Goal: Task Accomplishment & Management: Understand process/instructions

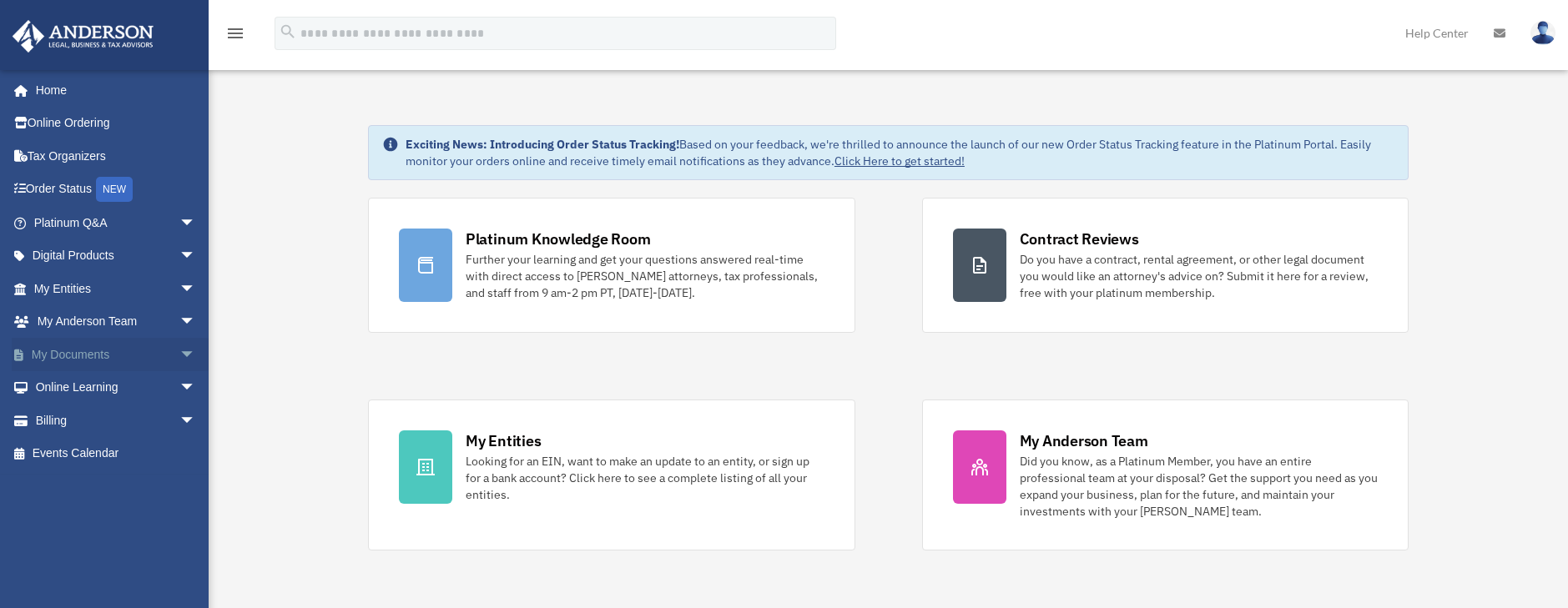
click at [179, 354] on span "arrow_drop_down" at bounding box center [196, 355] width 34 height 35
click at [78, 387] on link "Box" at bounding box center [122, 388] width 198 height 34
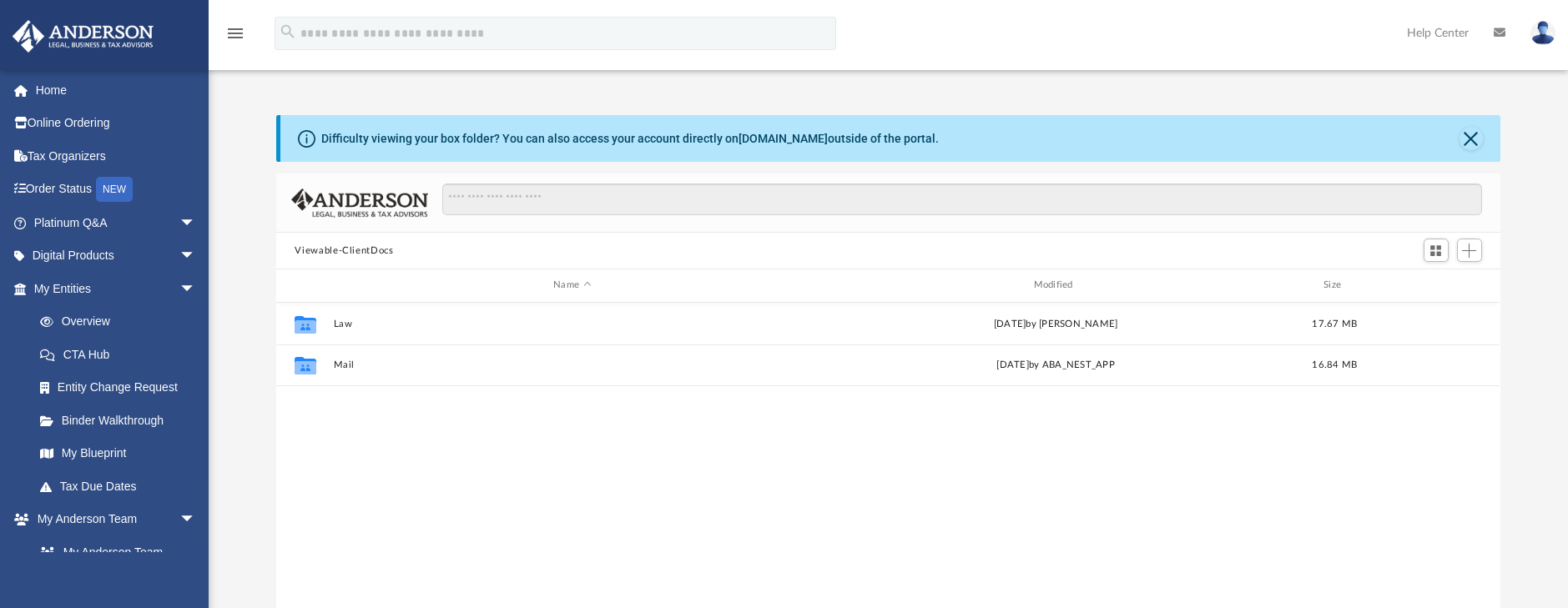
scroll to position [367, 1211]
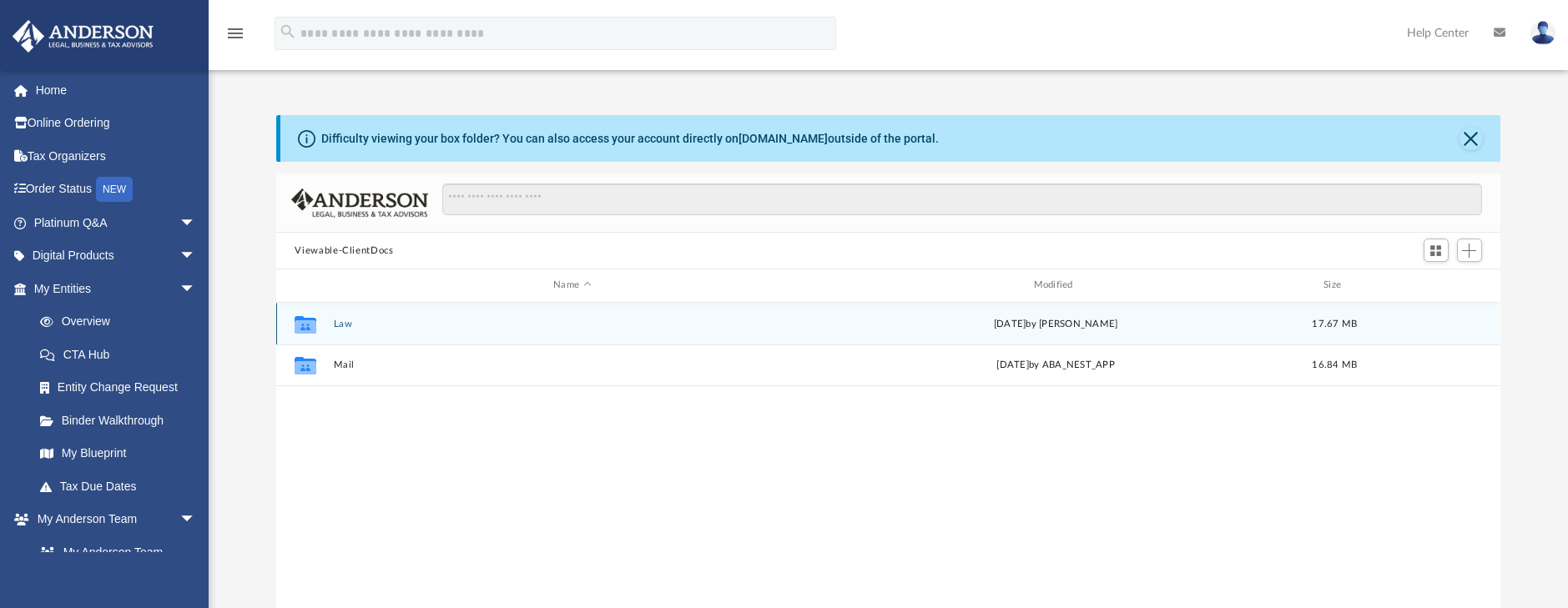
click at [298, 326] on icon "grid" at bounding box center [305, 326] width 21 height 13
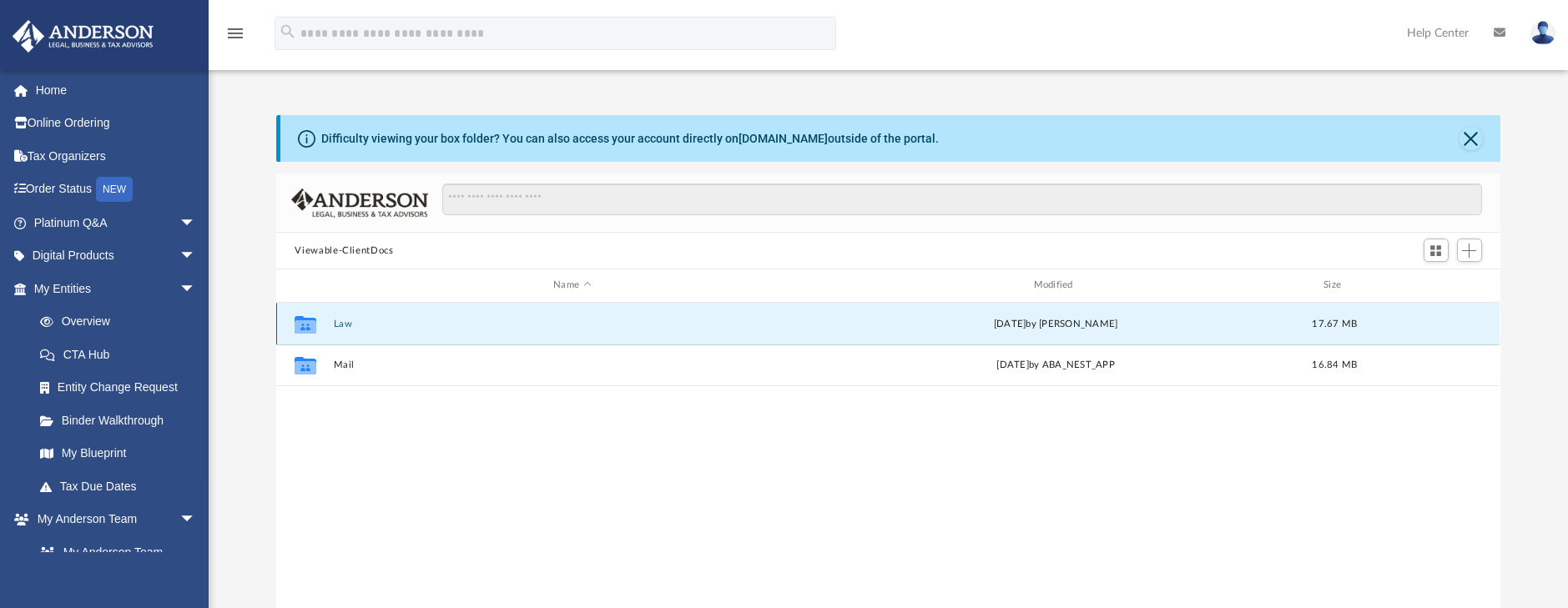
click at [307, 325] on icon "grid" at bounding box center [305, 324] width 21 height 18
click at [1074, 323] on div "Mon Jun 2 2025 by Emily Levy" at bounding box center [1056, 323] width 477 height 15
click at [338, 320] on button "Law" at bounding box center [572, 324] width 477 height 11
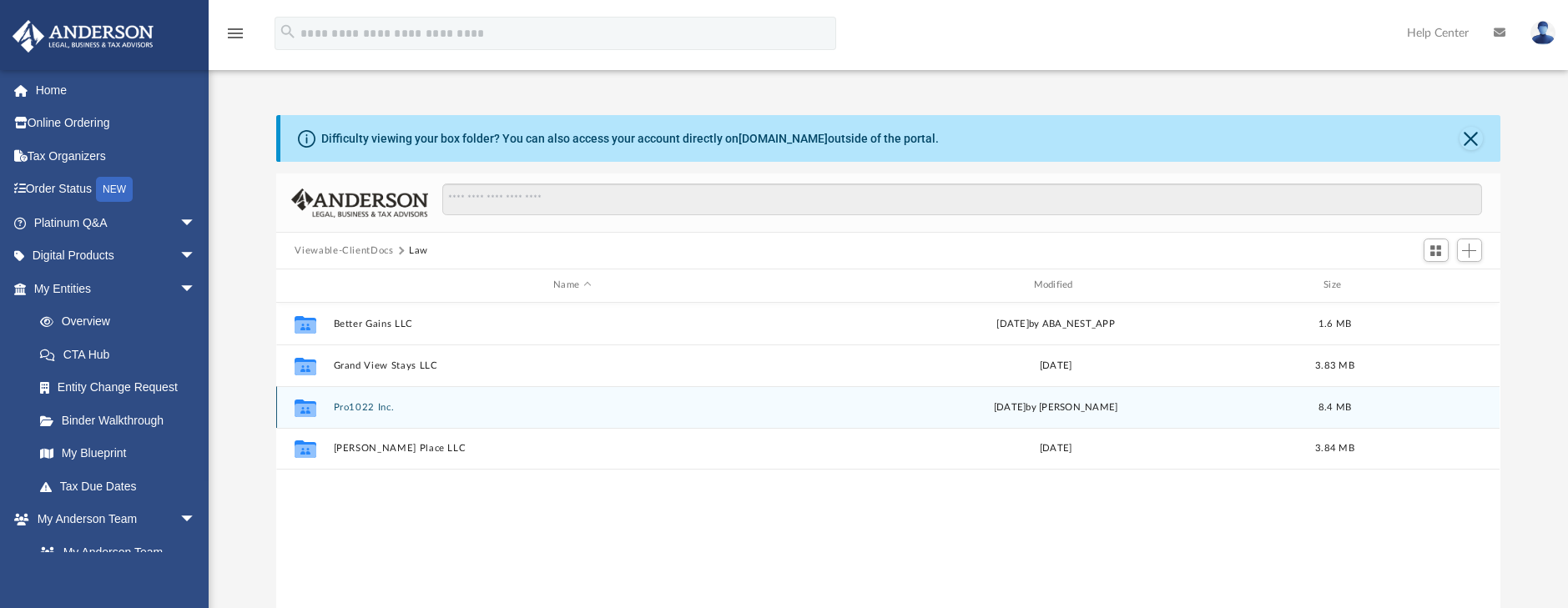
click at [345, 401] on div "Collaborated Folder Pro1022 Inc. Mon Jun 2 2025 by Emily Levy 8.4 MB" at bounding box center [888, 406] width 1223 height 42
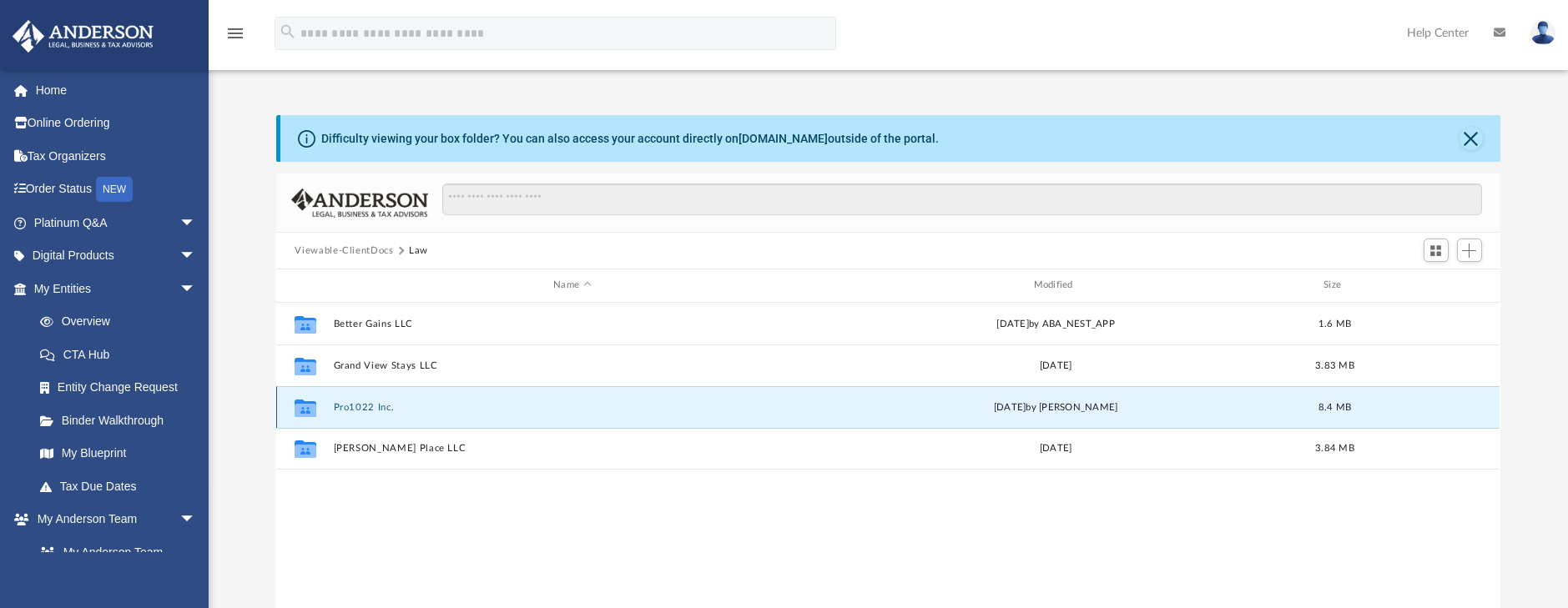
click at [306, 407] on icon "grid" at bounding box center [305, 409] width 21 height 13
click at [361, 408] on button "Pro1022 Inc." at bounding box center [572, 407] width 477 height 11
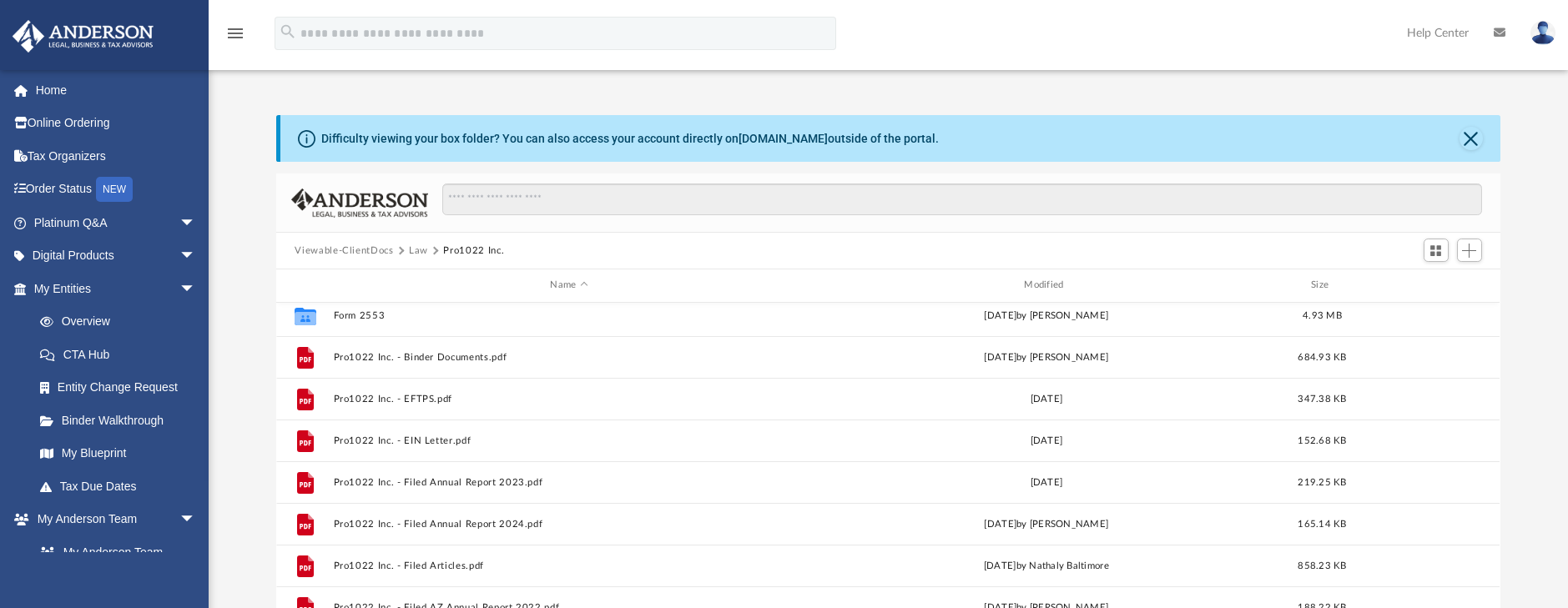
scroll to position [0, 0]
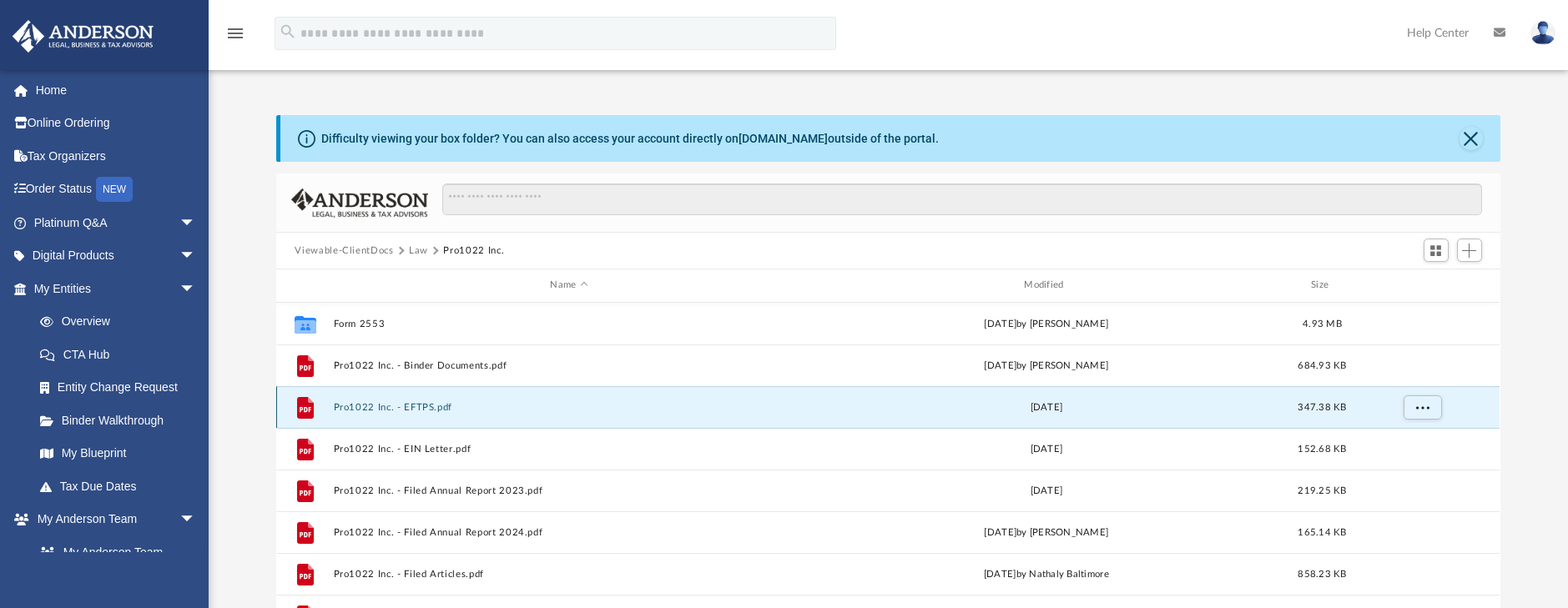
click at [435, 403] on button "Pro1022 Inc. - EFTPS.pdf" at bounding box center [569, 407] width 471 height 11
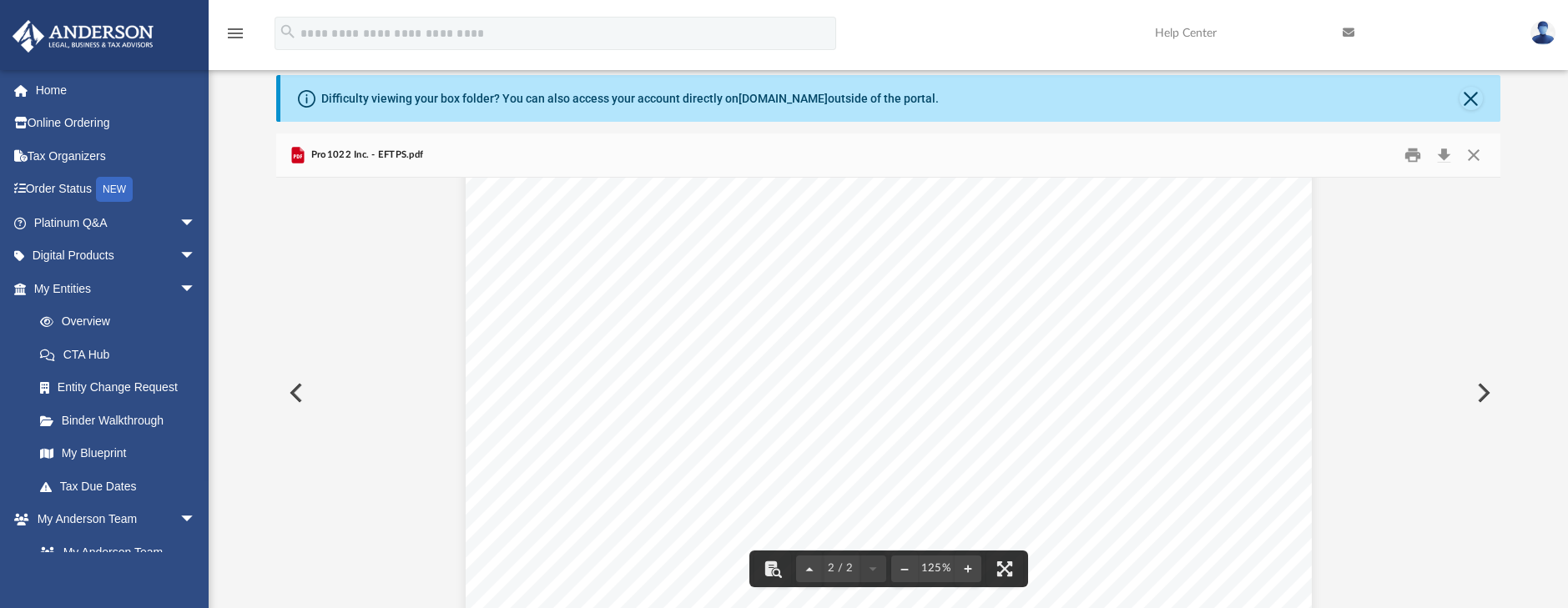
scroll to position [1468, 0]
click at [1475, 94] on button "Close" at bounding box center [1471, 98] width 23 height 23
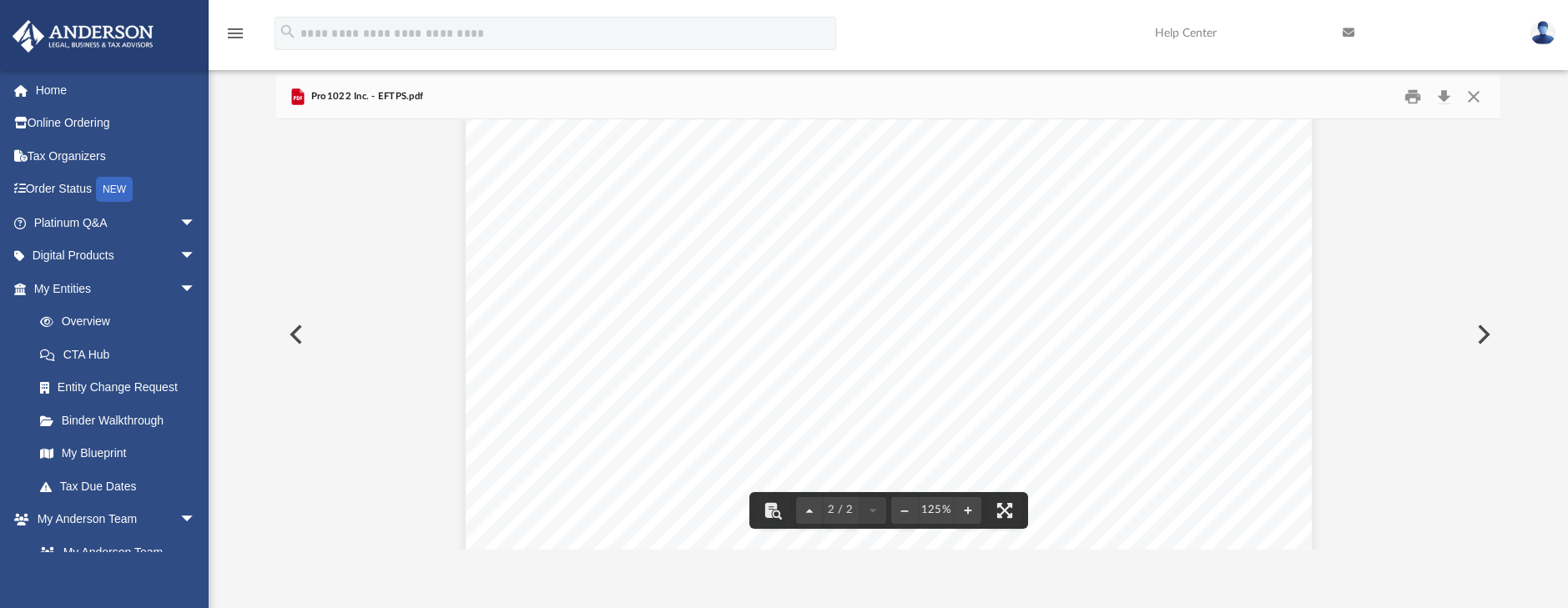
scroll to position [1218, 0]
click at [293, 336] on button "Preview" at bounding box center [294, 334] width 36 height 47
drag, startPoint x: 1493, startPoint y: 353, endPoint x: 1493, endPoint y: 393, distance: 40.0
click at [1493, 393] on div "5 - 2 By - laws of Pro1 022 Inc. Section 5.03 Indemnification for Success on th…" at bounding box center [888, 334] width 1223 height 431
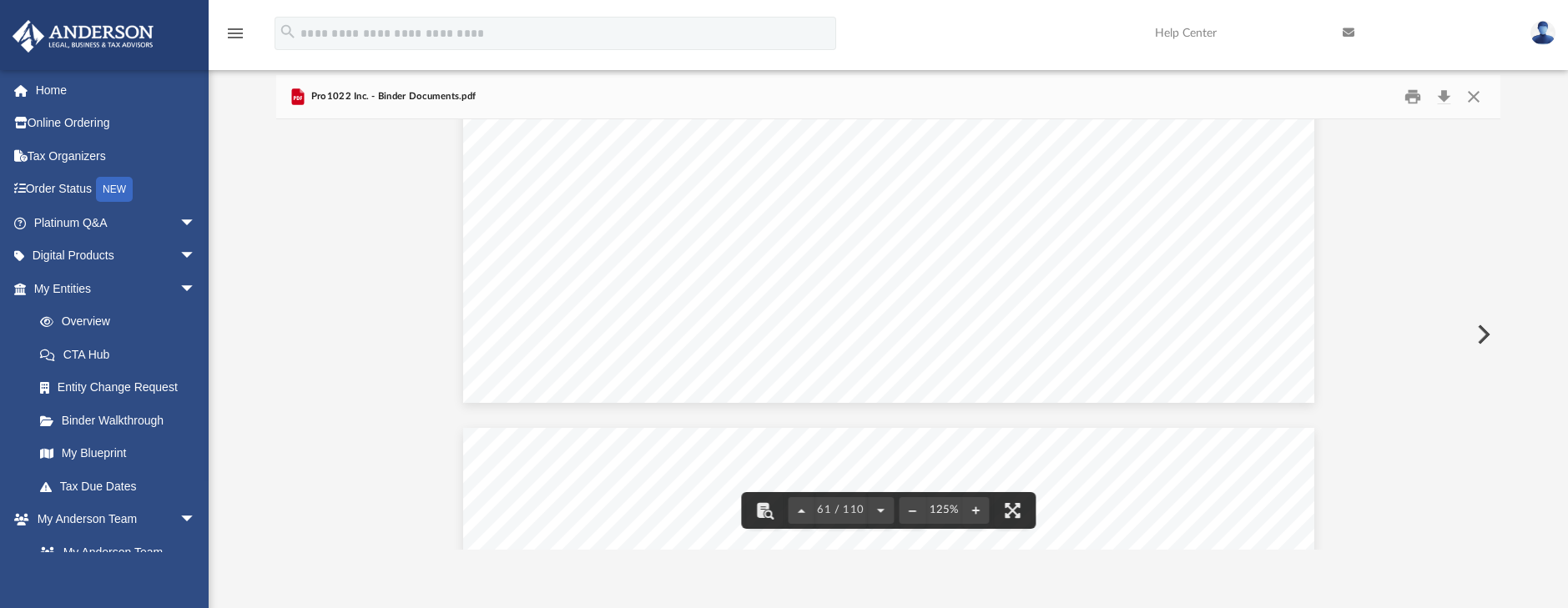
scroll to position [68337, 0]
click at [1484, 332] on button "Preview" at bounding box center [1481, 334] width 36 height 47
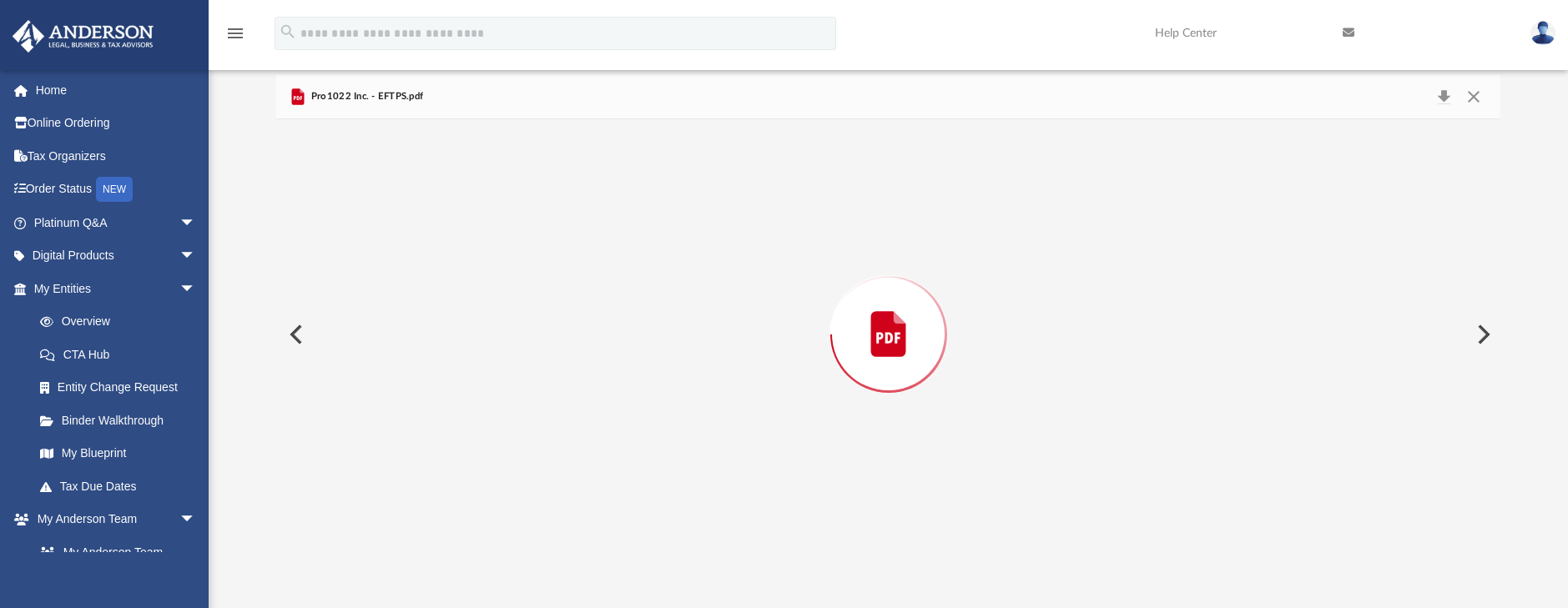
click at [1484, 332] on button "Preview" at bounding box center [1481, 334] width 36 height 47
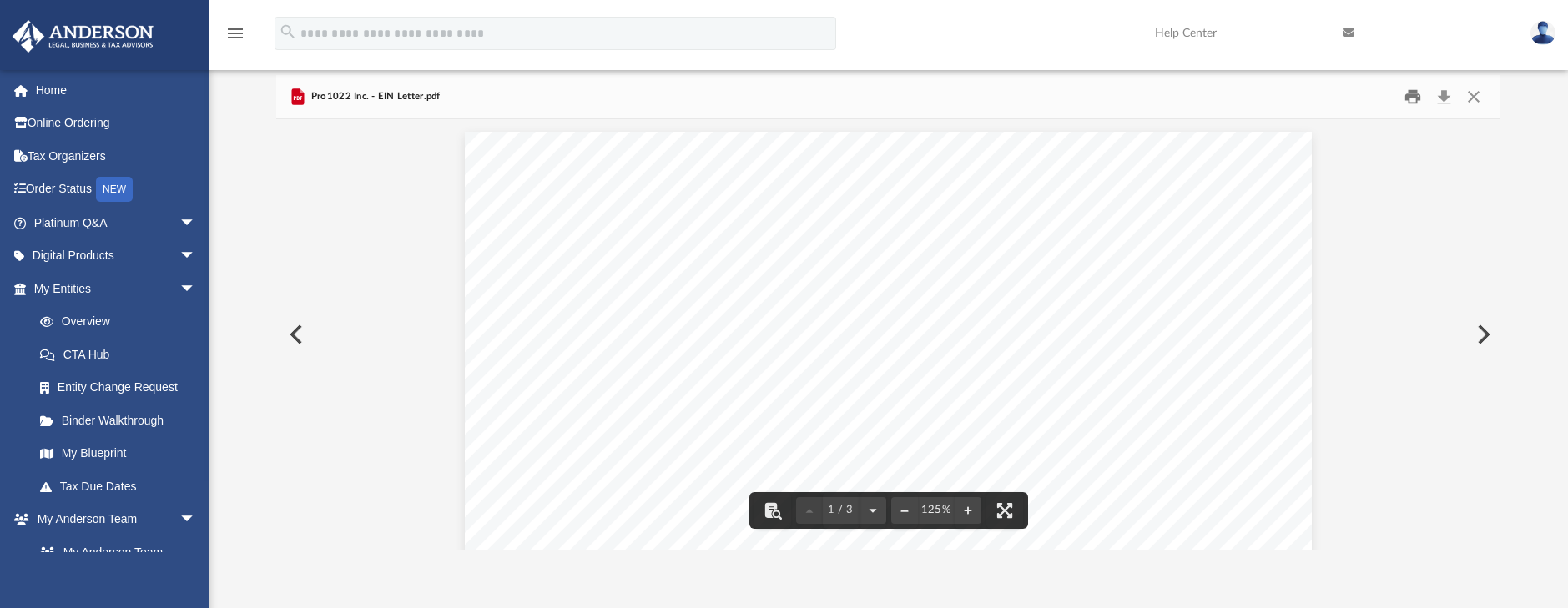
click at [1414, 93] on button "Print" at bounding box center [1413, 97] width 34 height 26
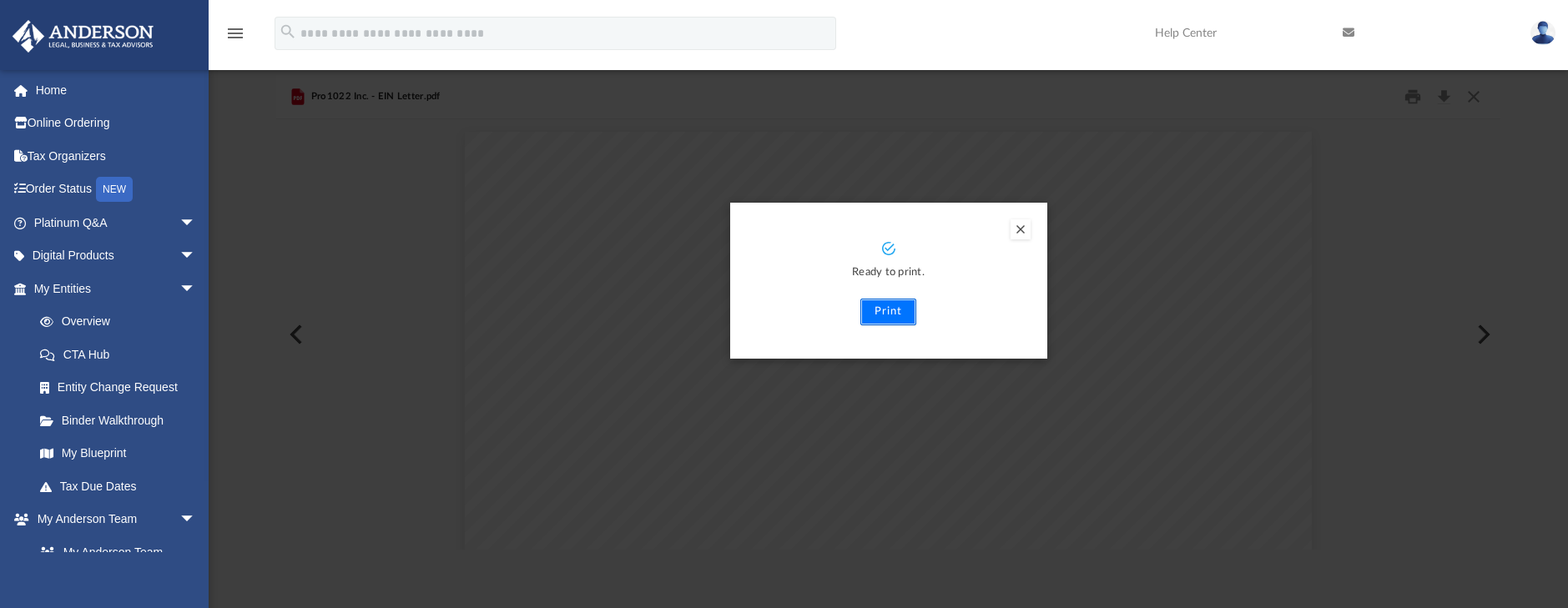
click at [889, 310] on button "Print" at bounding box center [889, 312] width 56 height 27
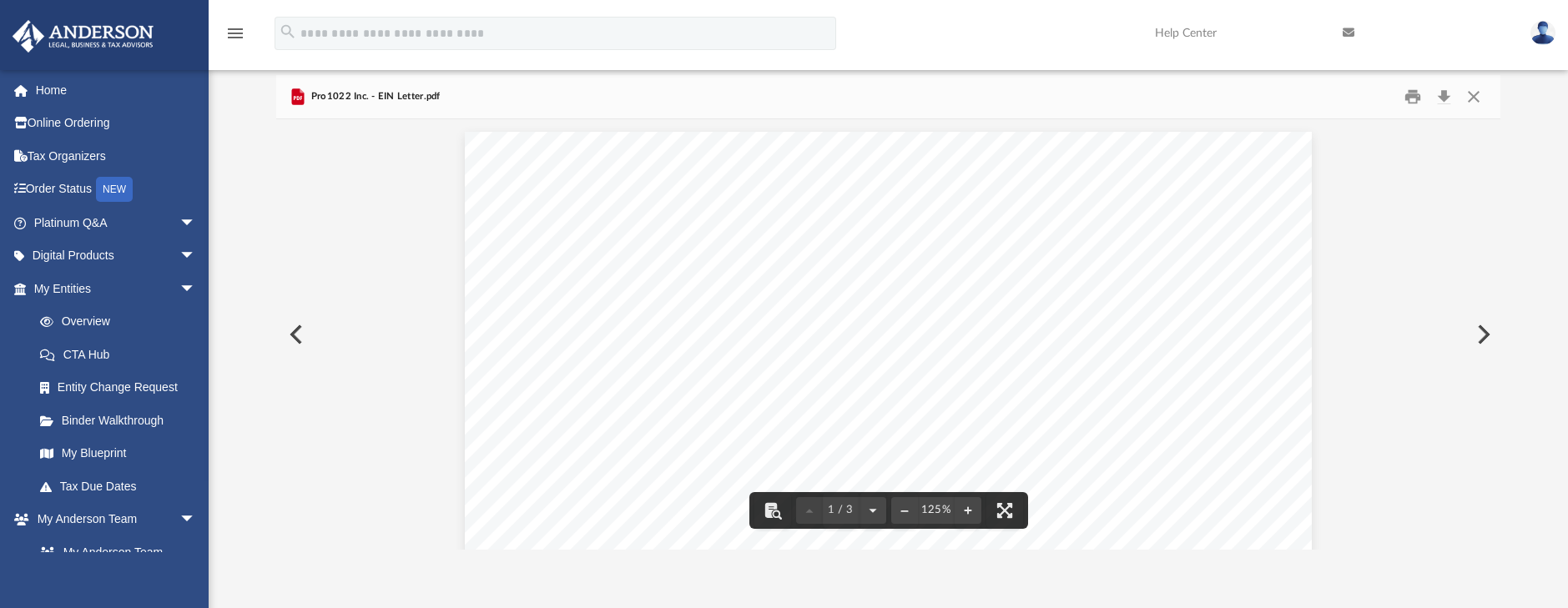
click at [1484, 330] on button "Preview" at bounding box center [1481, 334] width 36 height 47
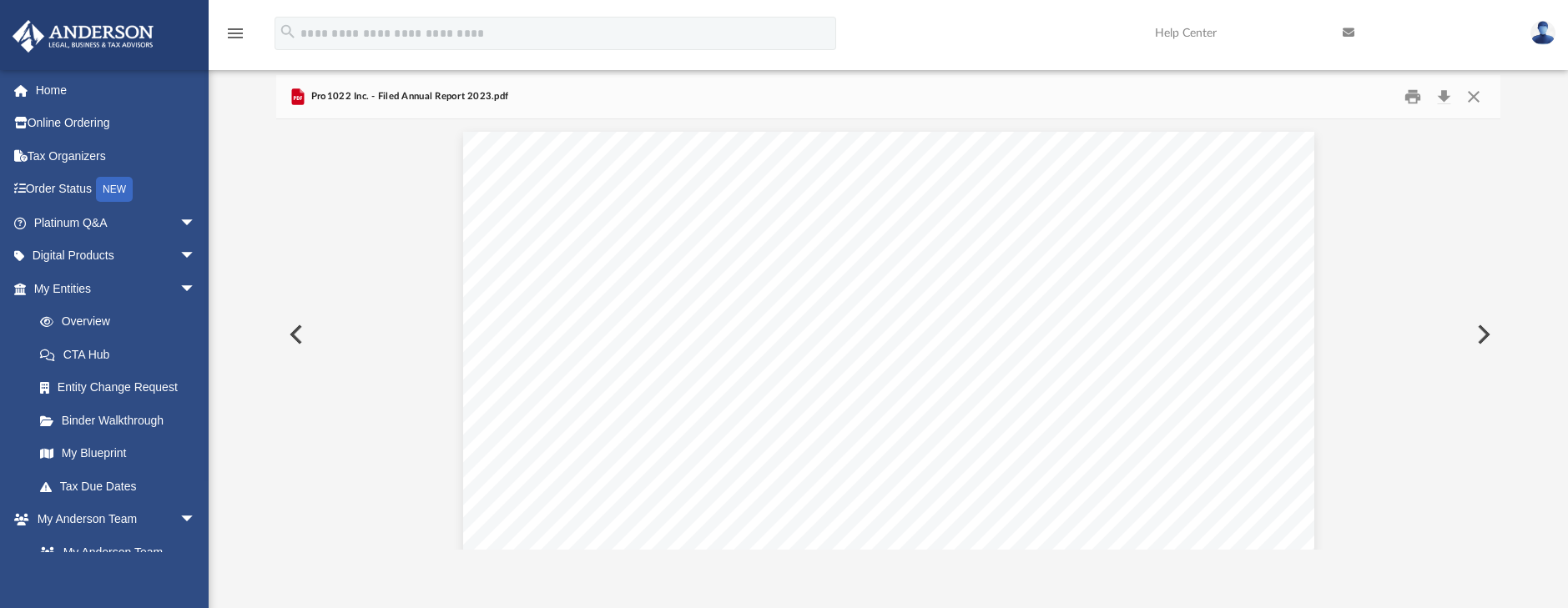
click at [1479, 328] on button "Preview" at bounding box center [1481, 334] width 36 height 47
click at [1419, 92] on button "Print" at bounding box center [1413, 97] width 34 height 26
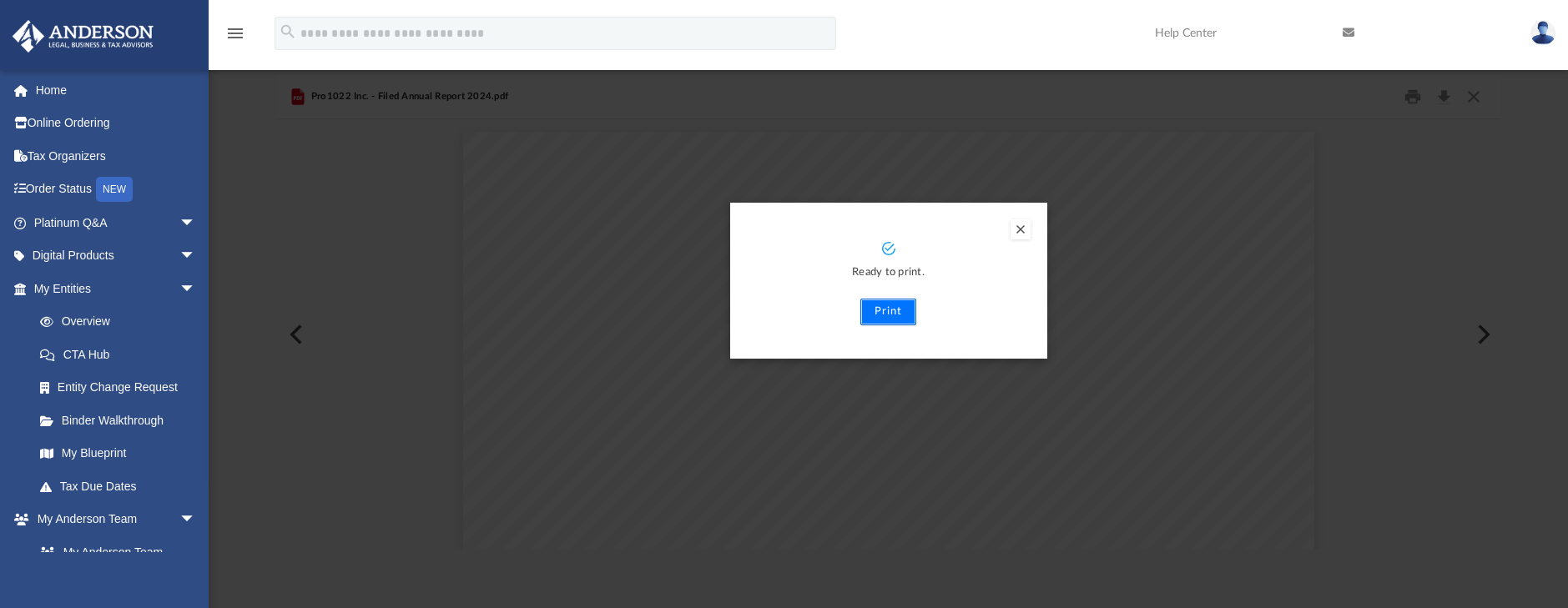
click at [877, 318] on button "Print" at bounding box center [889, 312] width 56 height 27
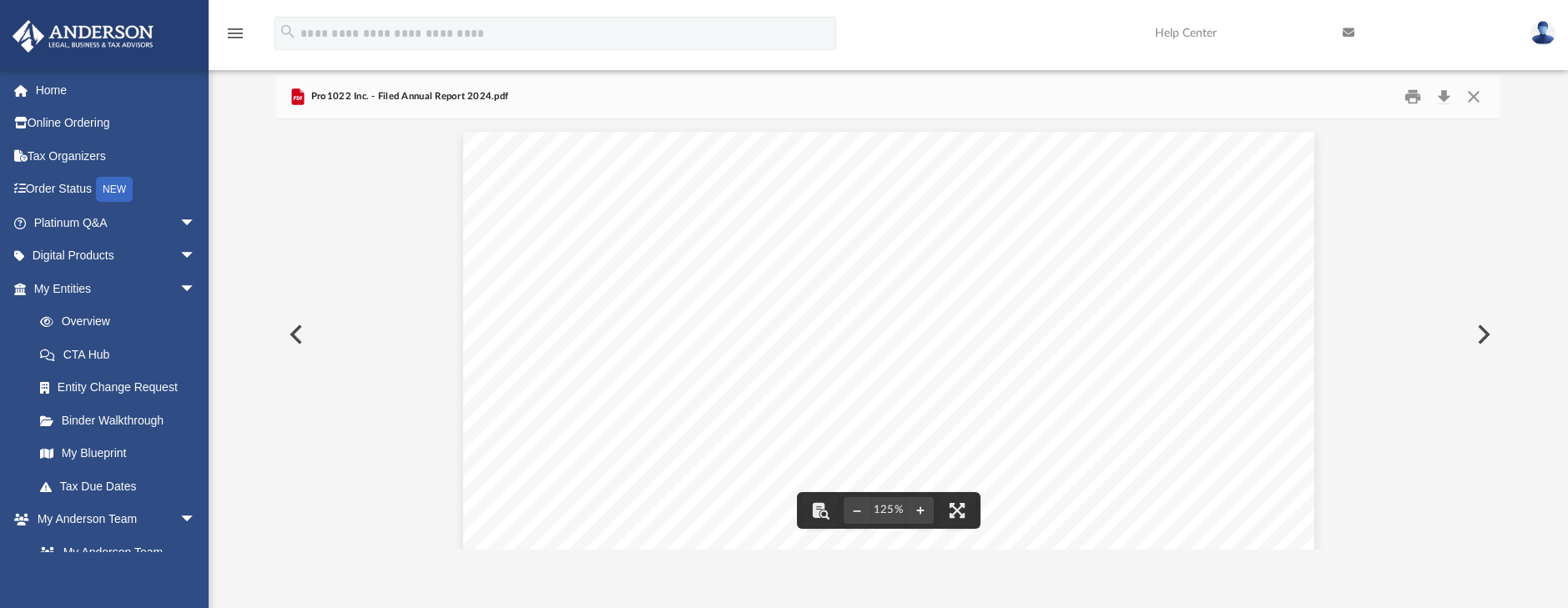
click at [1478, 337] on button "Preview" at bounding box center [1481, 334] width 36 height 47
click at [1410, 96] on button "Print" at bounding box center [1413, 97] width 34 height 26
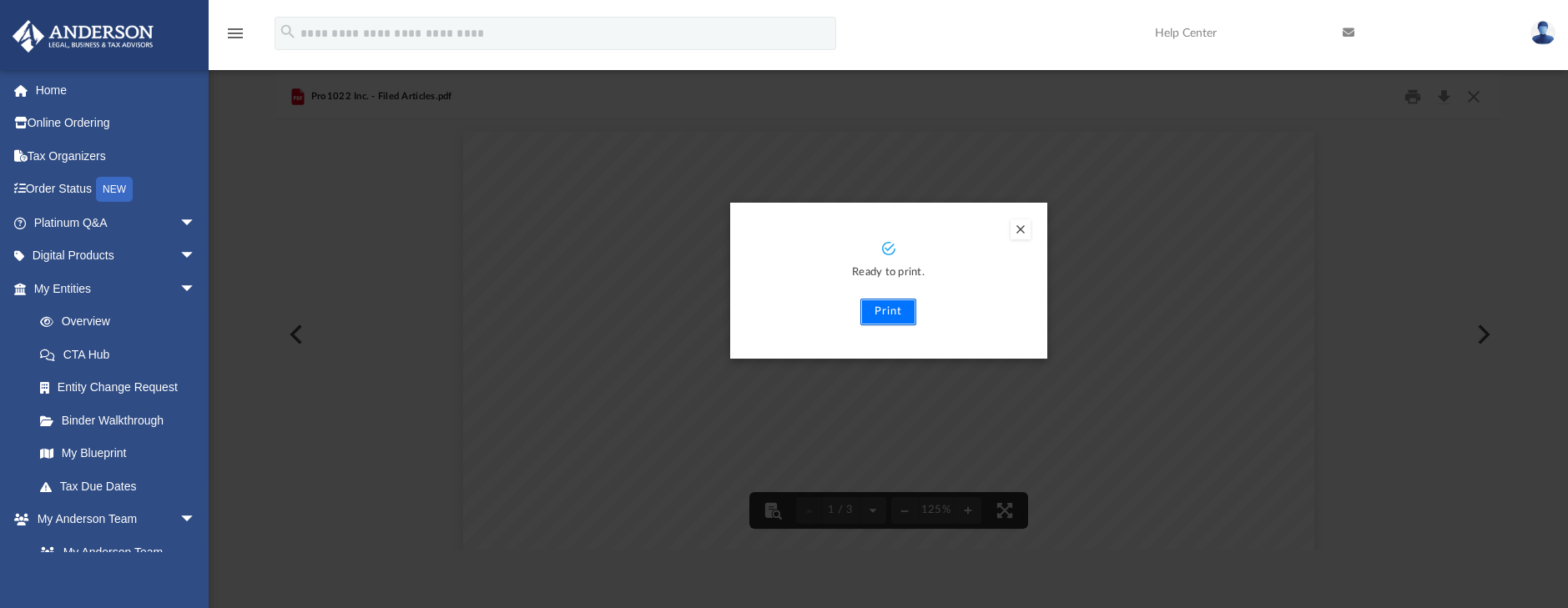
click at [890, 307] on button "Print" at bounding box center [889, 312] width 56 height 27
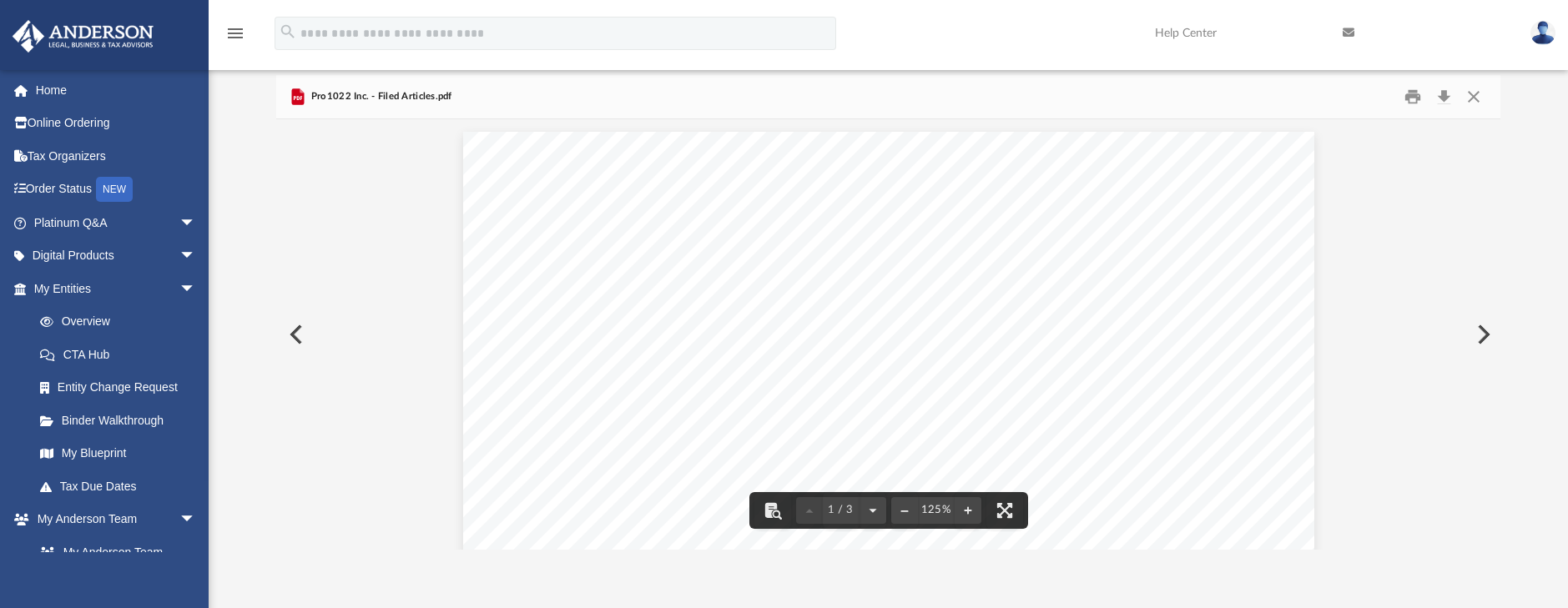
click at [1477, 344] on button "Preview" at bounding box center [1481, 334] width 36 height 47
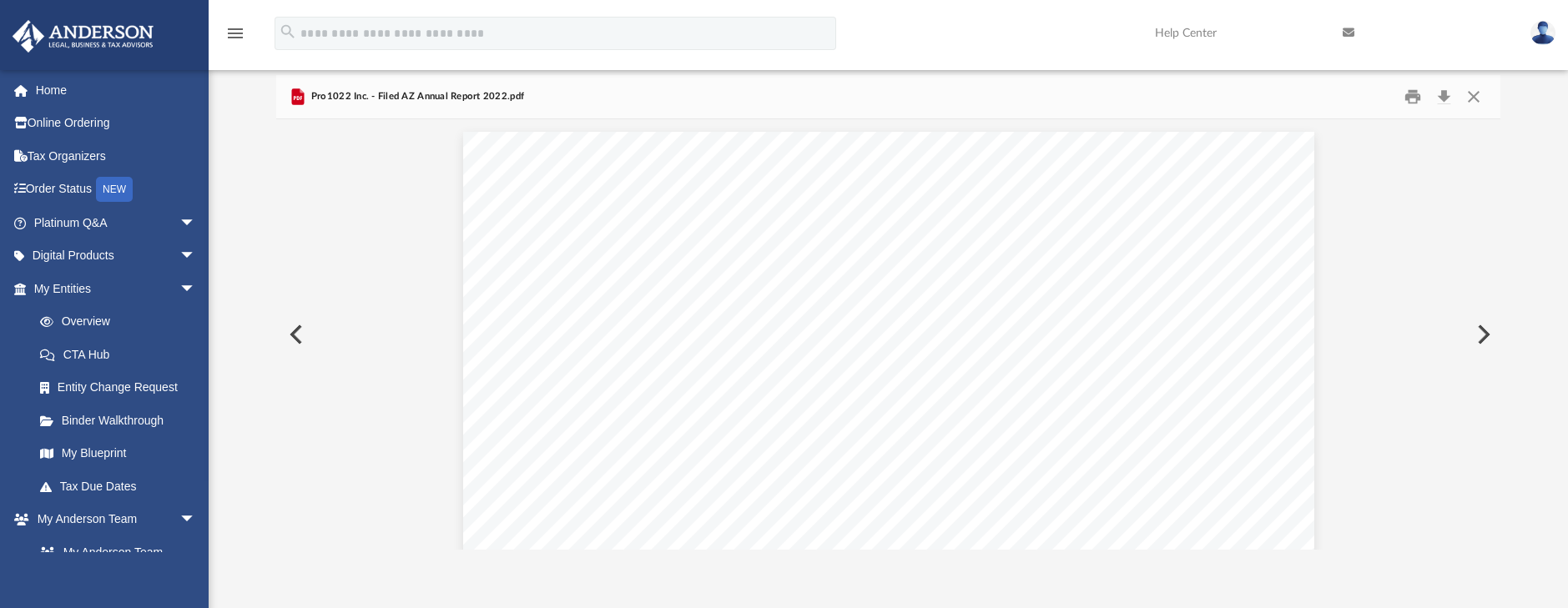
click at [1474, 346] on button "Preview" at bounding box center [1481, 334] width 36 height 47
click at [1413, 97] on button "Print" at bounding box center [1413, 97] width 34 height 26
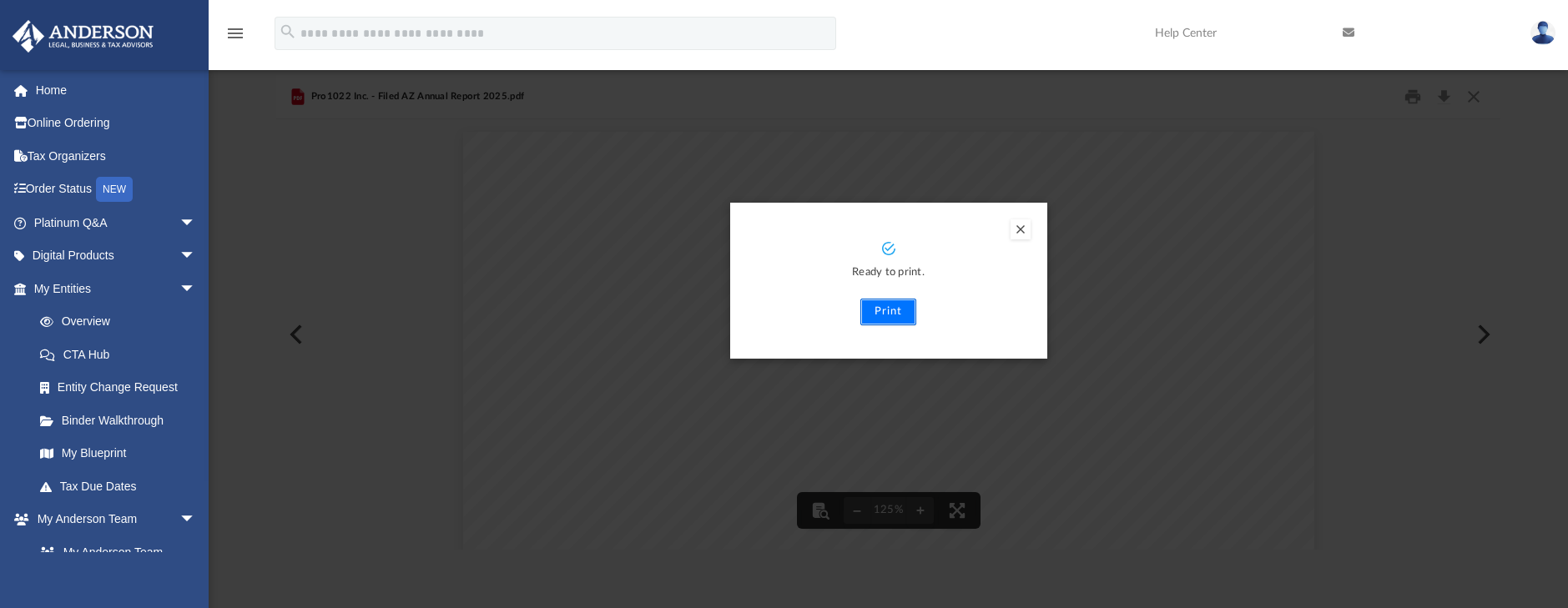
click at [877, 316] on button "Print" at bounding box center [889, 312] width 56 height 27
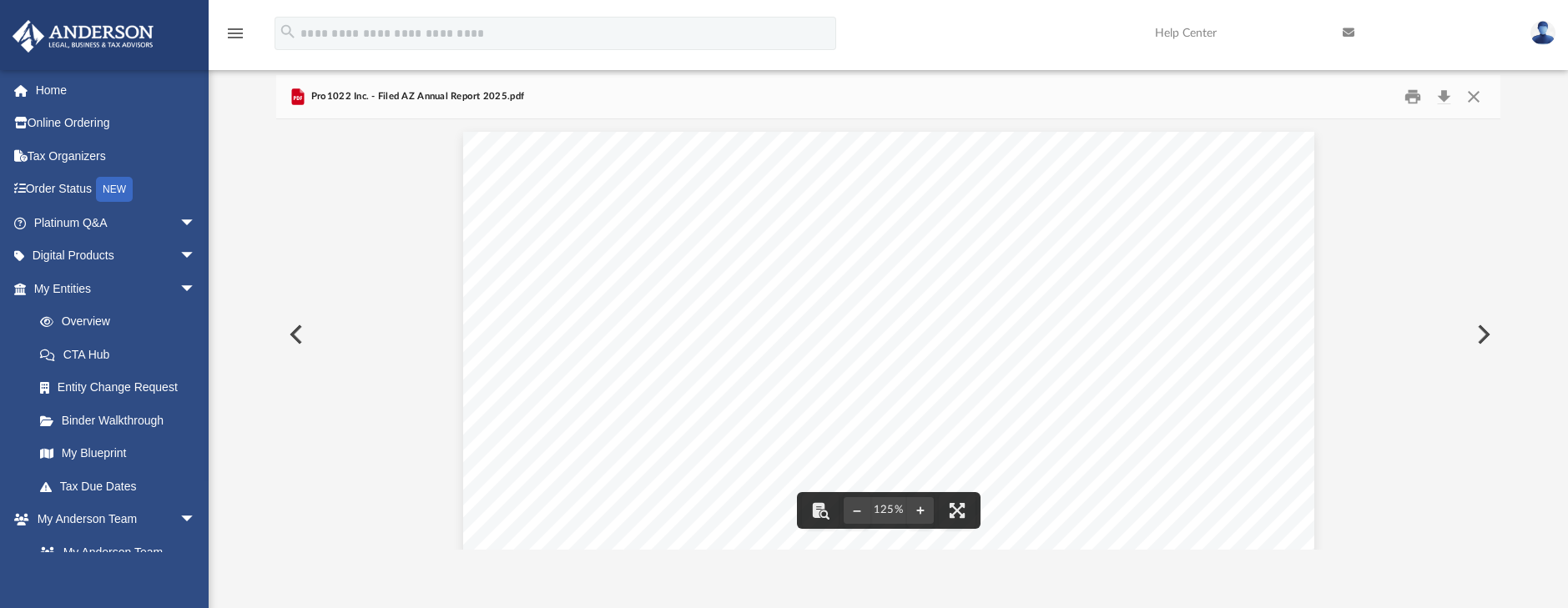
click at [1481, 331] on button "Preview" at bounding box center [1481, 334] width 36 height 47
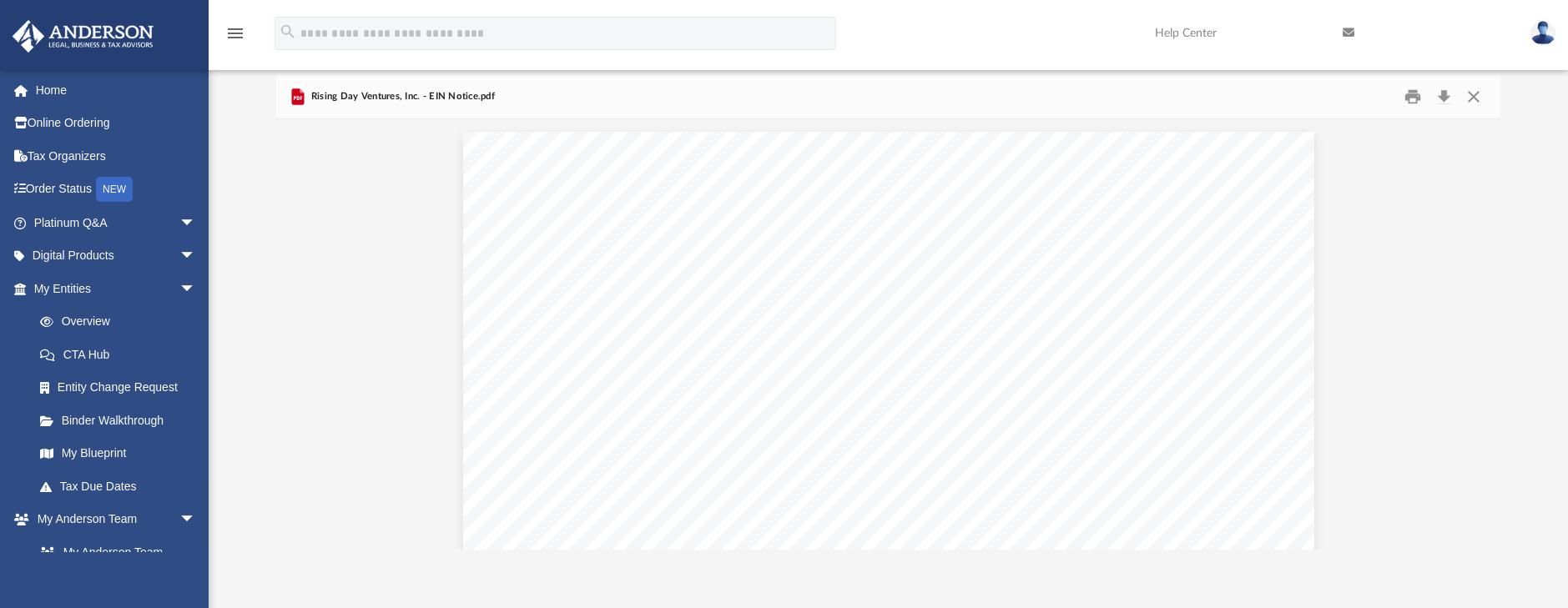
click at [292, 330] on button "Preview" at bounding box center [294, 334] width 36 height 47
click at [292, 329] on button "Preview" at bounding box center [294, 334] width 36 height 47
click at [292, 330] on button "Preview" at bounding box center [294, 334] width 36 height 47
click at [292, 336] on button "Preview" at bounding box center [294, 334] width 36 height 47
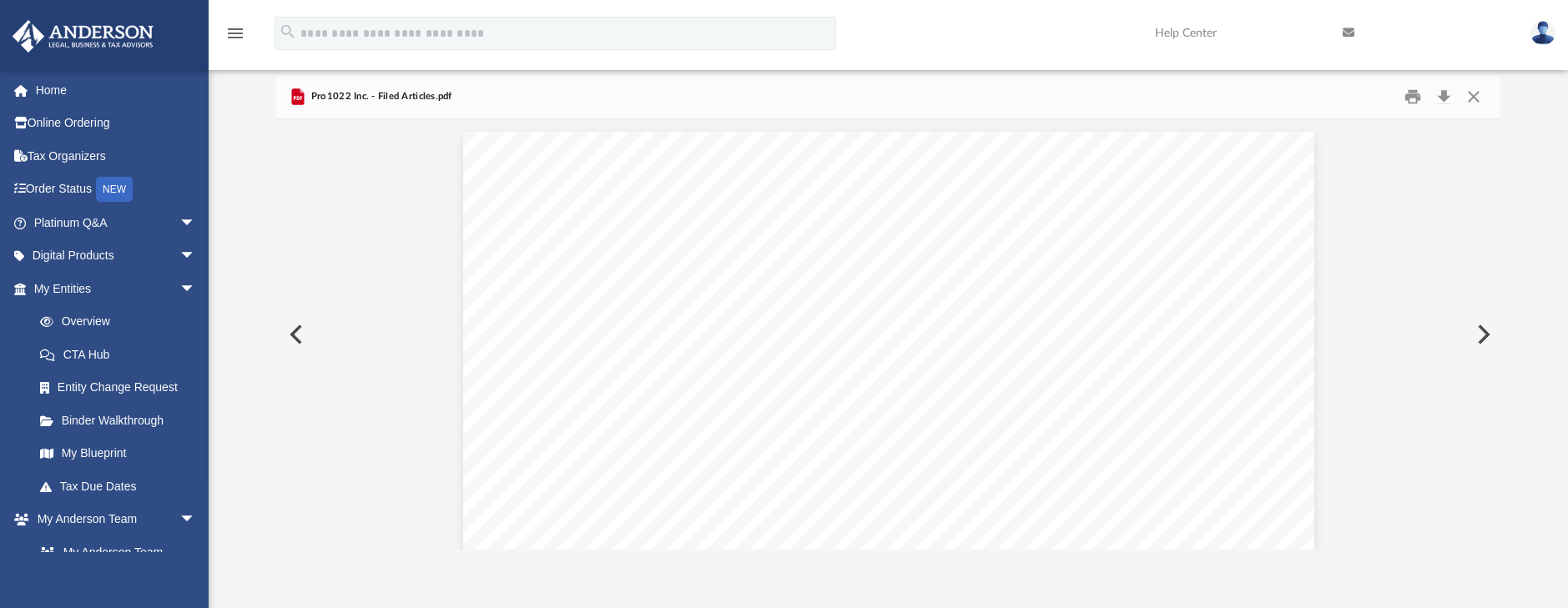
click at [291, 333] on button "Preview" at bounding box center [294, 334] width 36 height 47
click at [291, 332] on button "Preview" at bounding box center [294, 334] width 36 height 47
click at [291, 333] on button "Preview" at bounding box center [294, 334] width 36 height 47
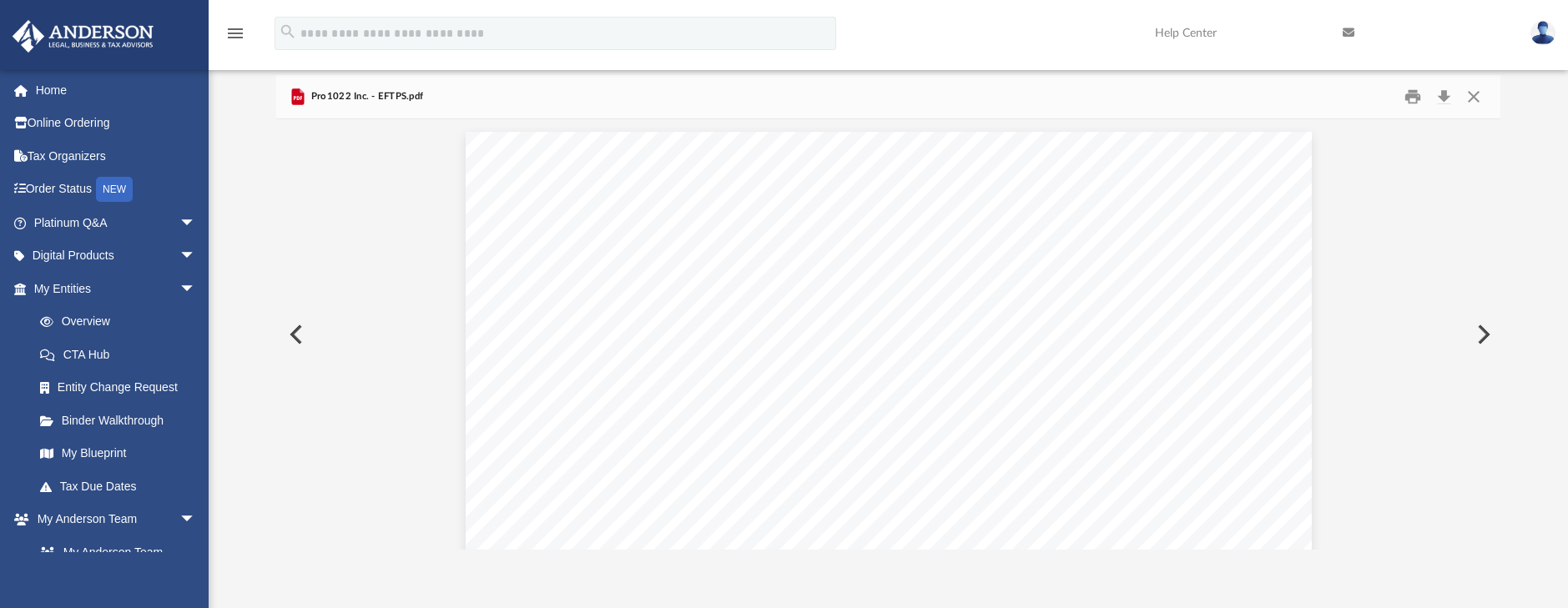
click at [290, 329] on button "Preview" at bounding box center [294, 334] width 36 height 47
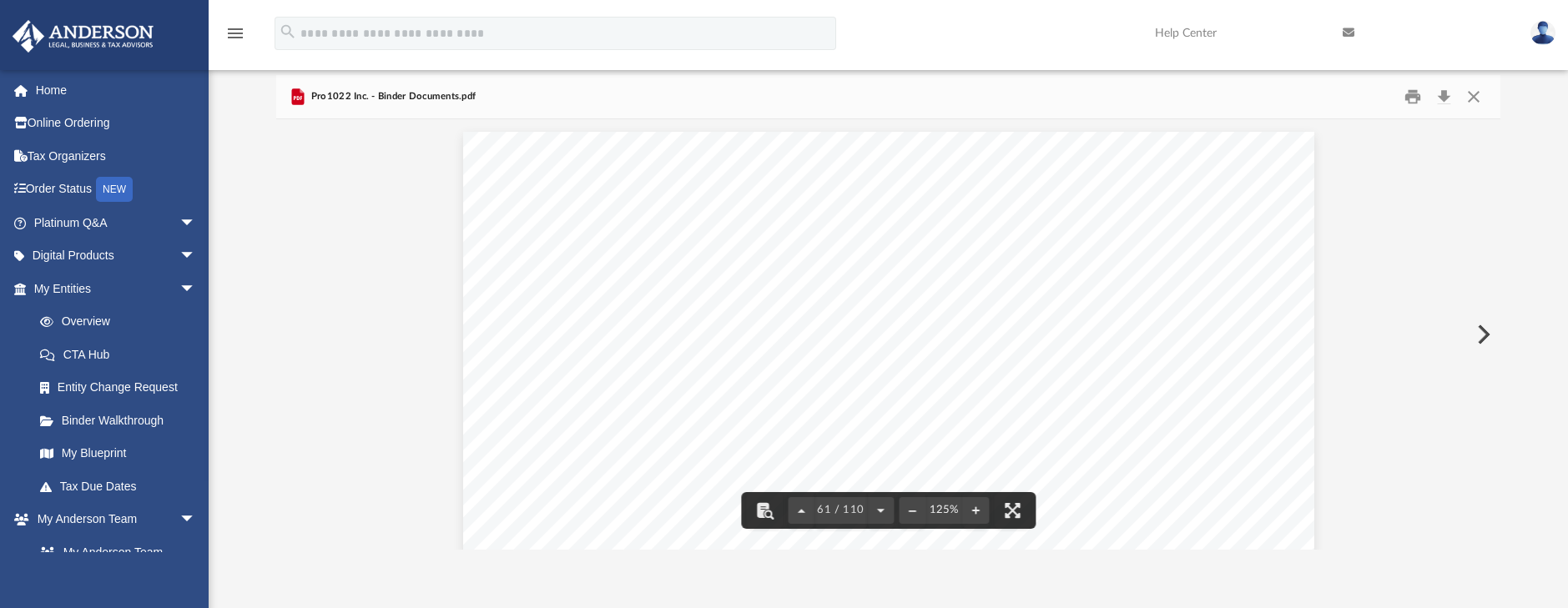
drag, startPoint x: 1494, startPoint y: 349, endPoint x: 1488, endPoint y: 379, distance: 30.6
click at [1488, 379] on div "5 - 3 By - laws of Pro1 022 Inc. Section 5.05 Advancement of Expenses Expenses …" at bounding box center [888, 334] width 1223 height 431
drag, startPoint x: 1493, startPoint y: 352, endPoint x: 1492, endPoint y: 394, distance: 42.0
click at [1492, 394] on div "5 - 3 By - laws of Pro1 022 Inc. Section 5.05 Advancement of Expenses Expenses …" at bounding box center [888, 334] width 1223 height 431
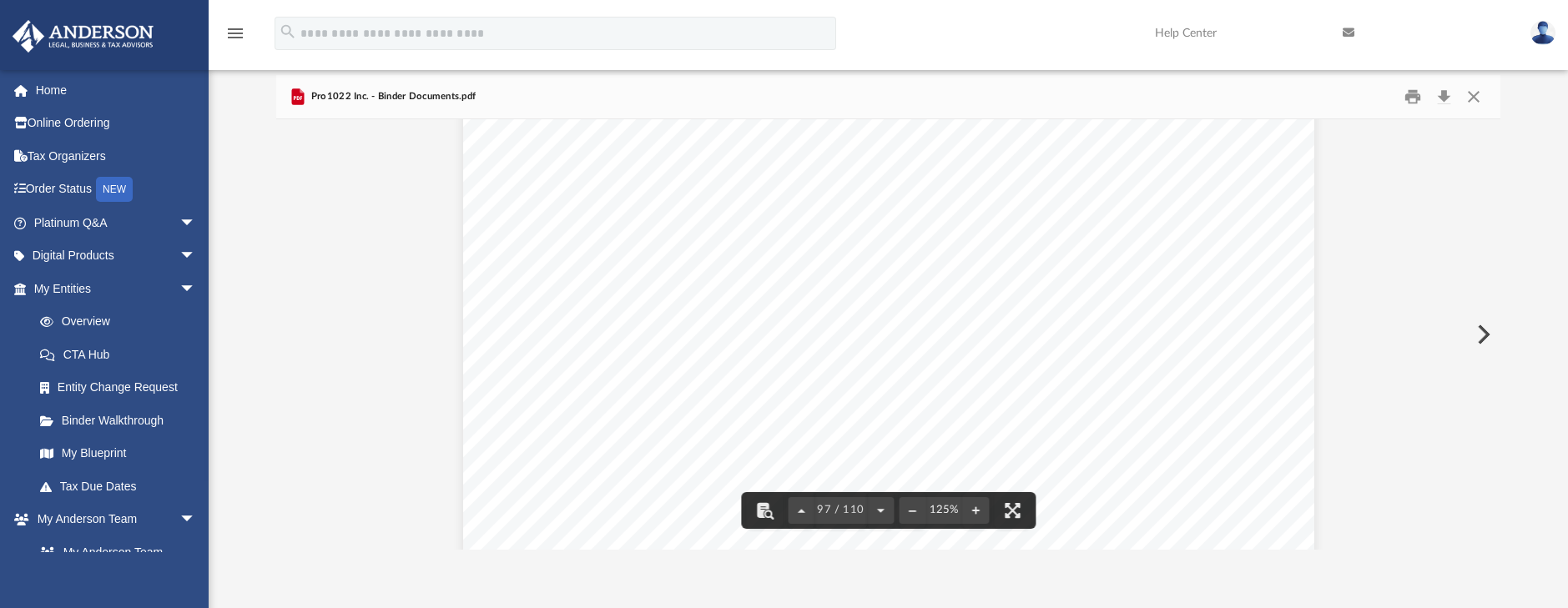
scroll to position [108282, 0]
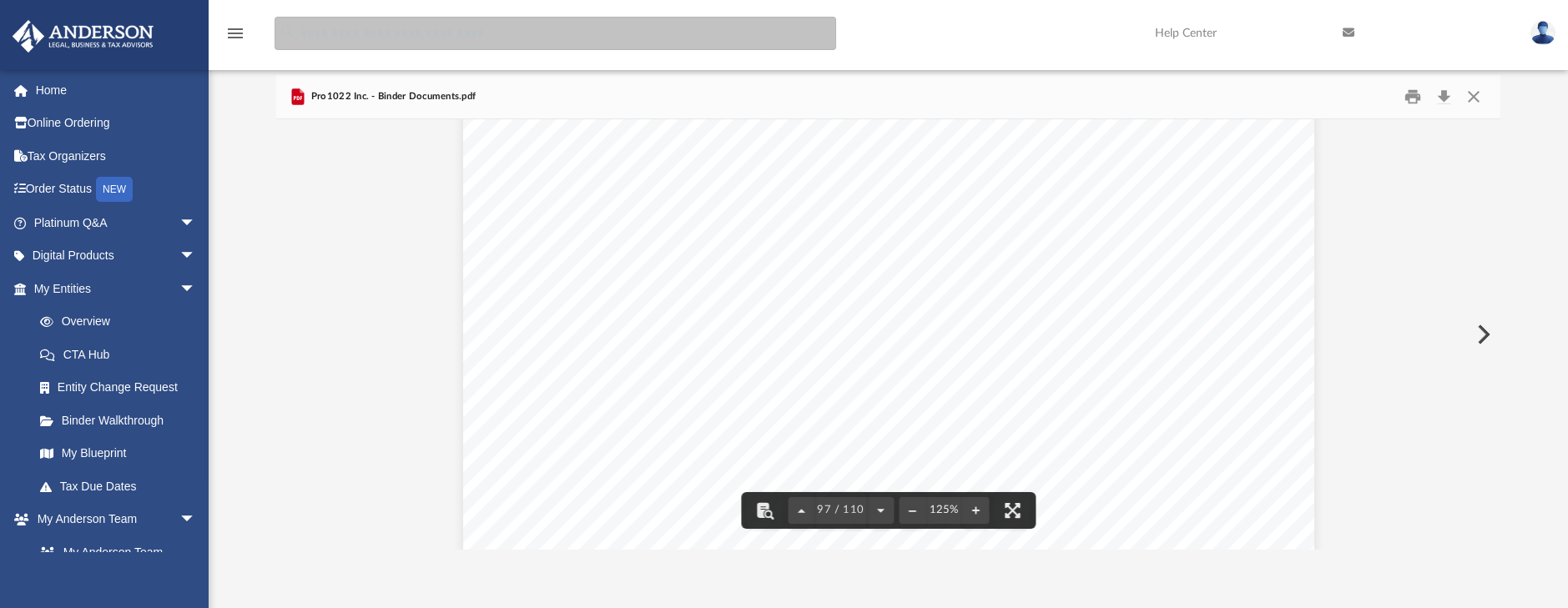
click at [511, 36] on input "search" at bounding box center [555, 34] width 562 height 34
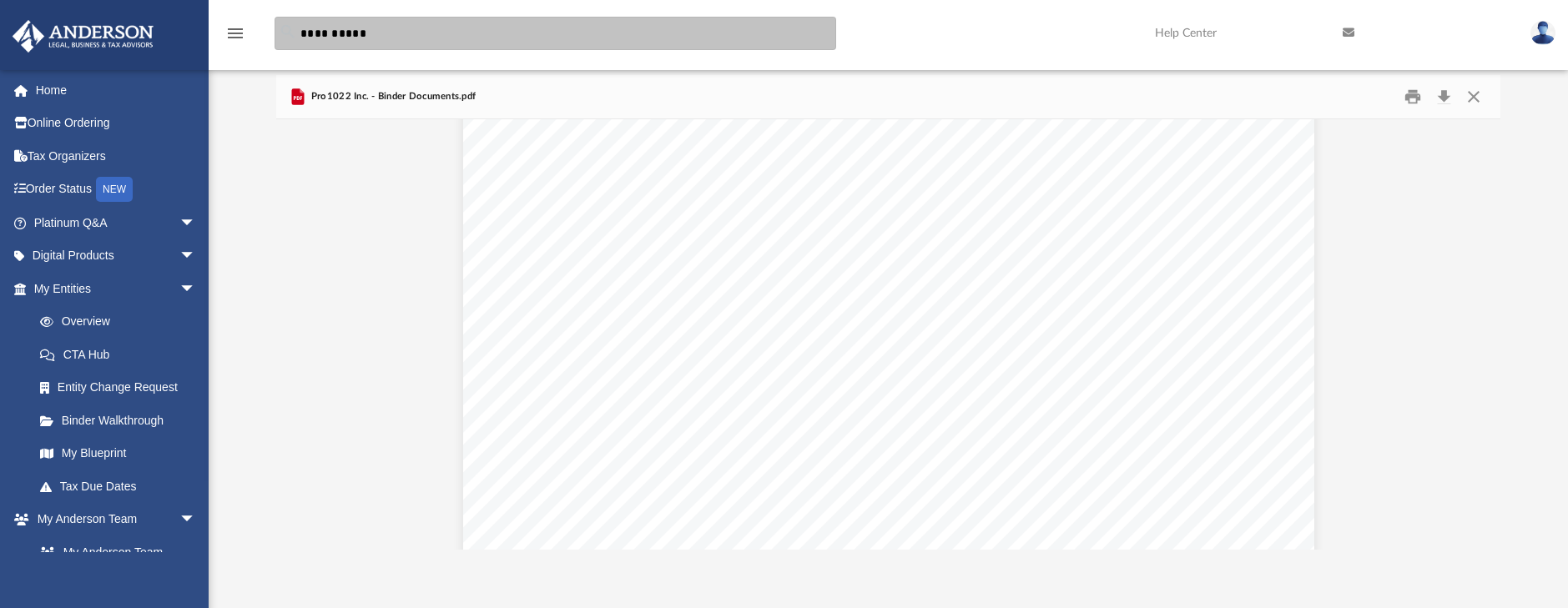
type input "**********"
click at [333, 34] on input "**********" at bounding box center [555, 34] width 562 height 34
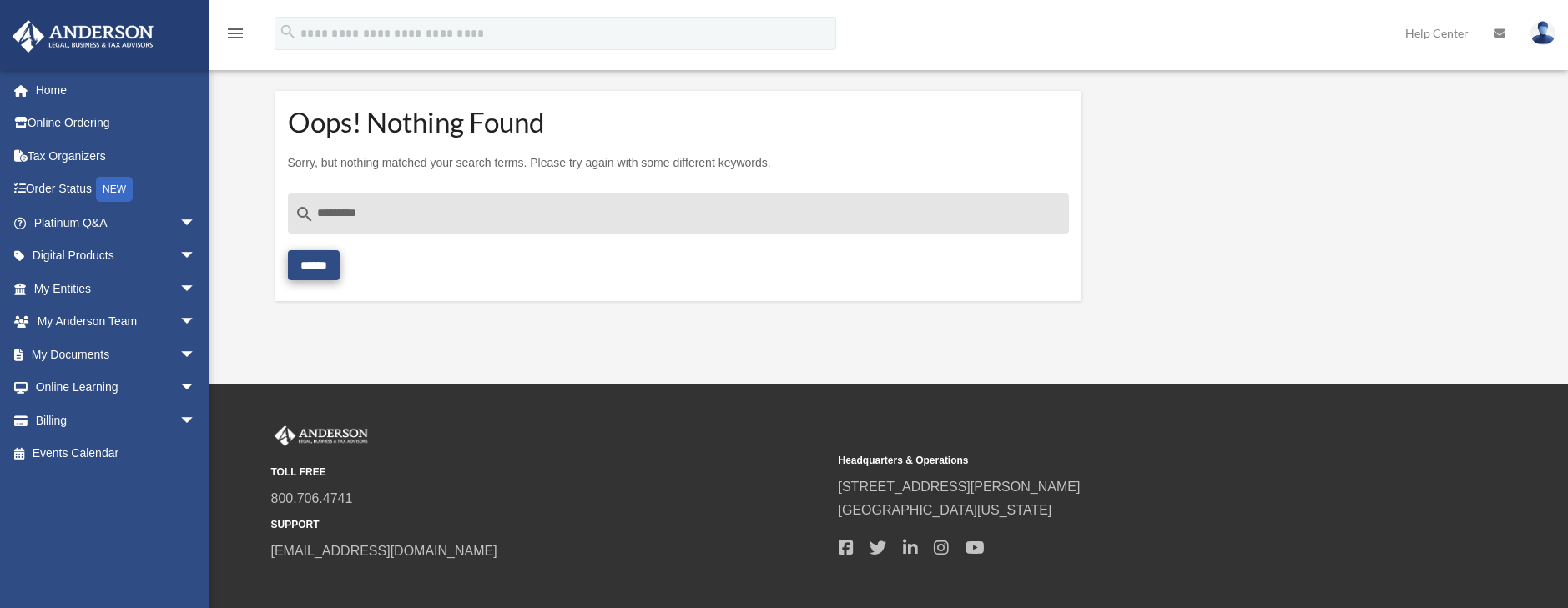
type input "*********"
click at [320, 256] on input "******" at bounding box center [313, 265] width 51 height 30
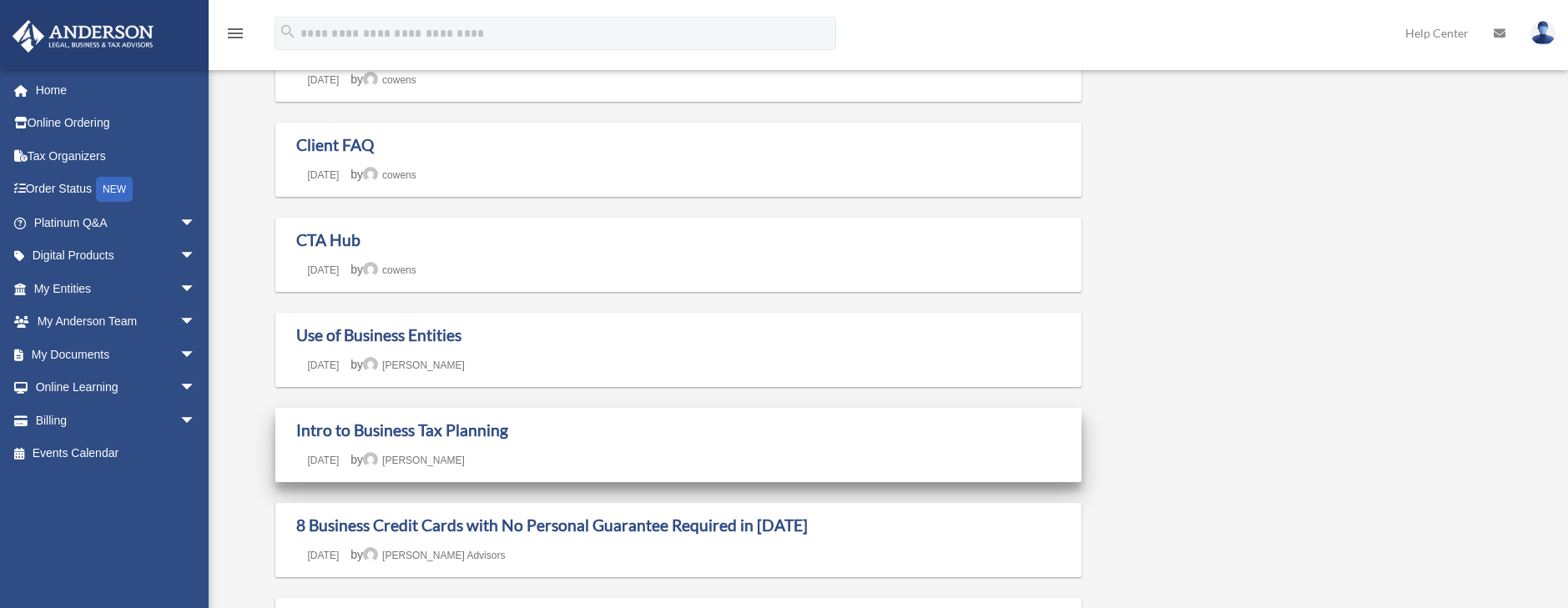
scroll to position [417, 0]
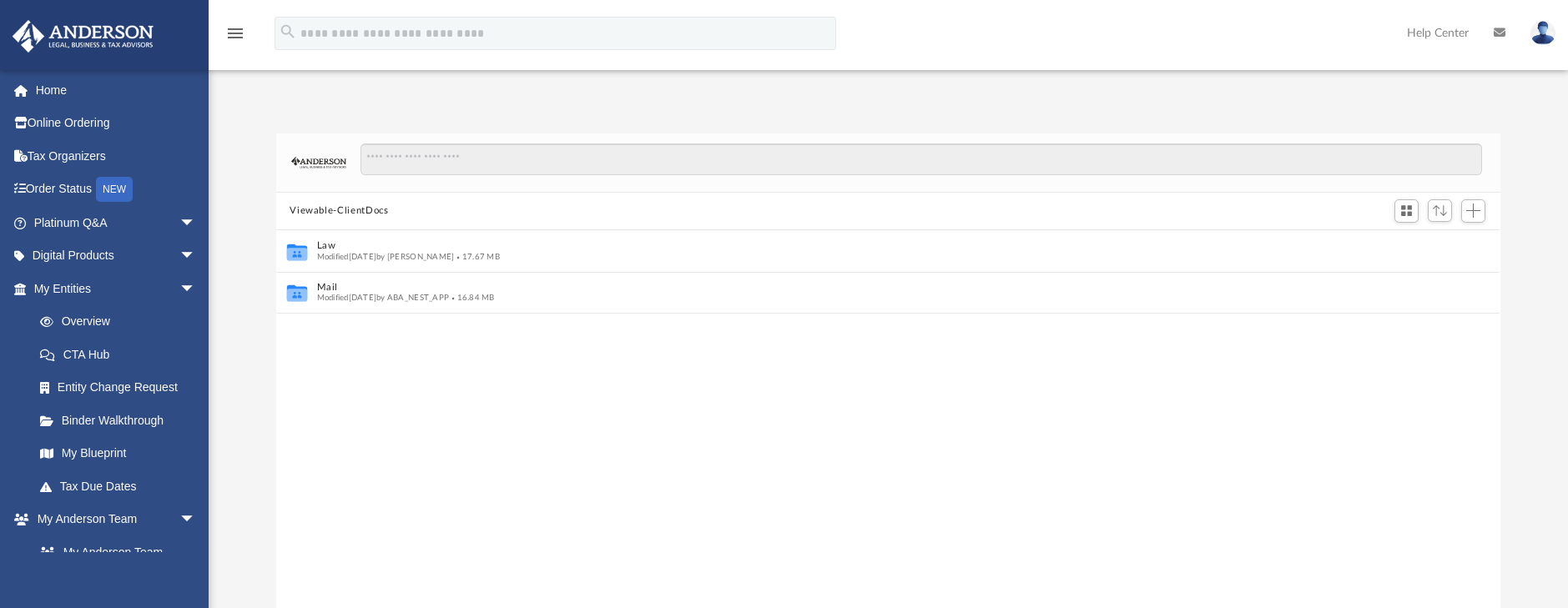
scroll to position [13, 13]
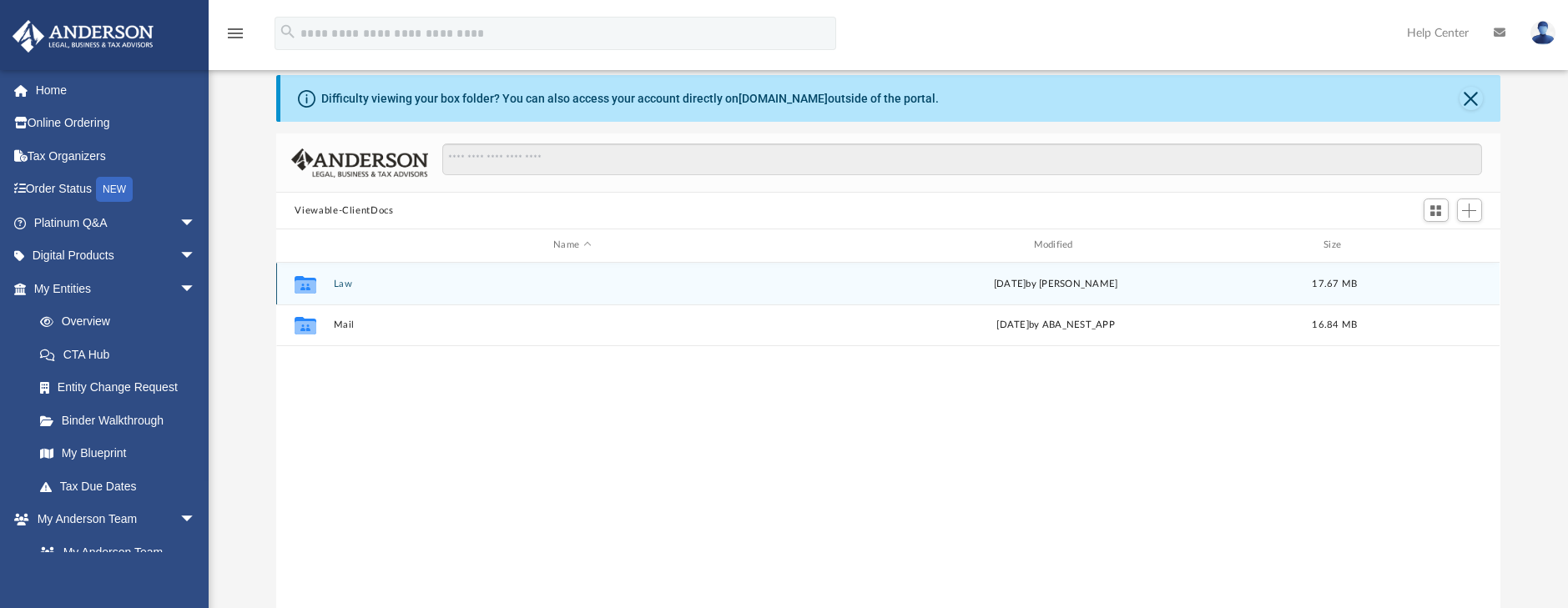
click at [343, 283] on button "Law" at bounding box center [572, 284] width 477 height 11
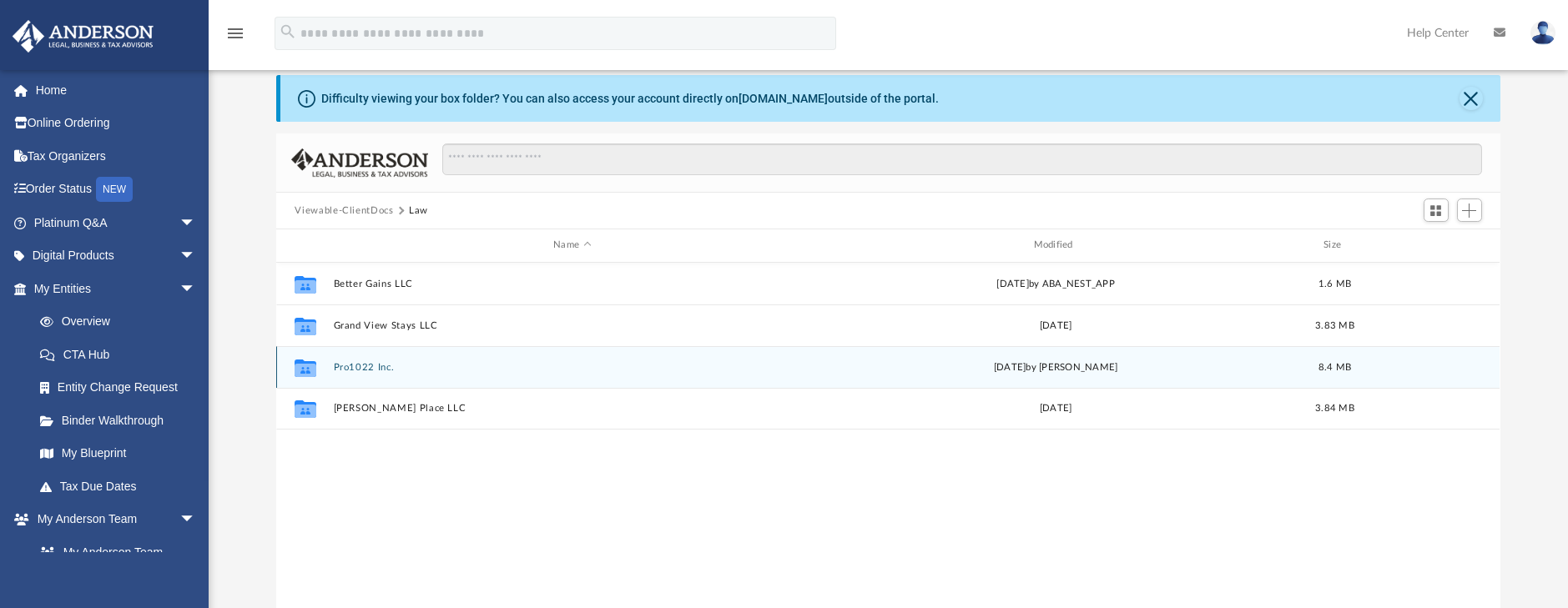
click at [373, 366] on button "Pro1022 Inc." at bounding box center [572, 368] width 477 height 11
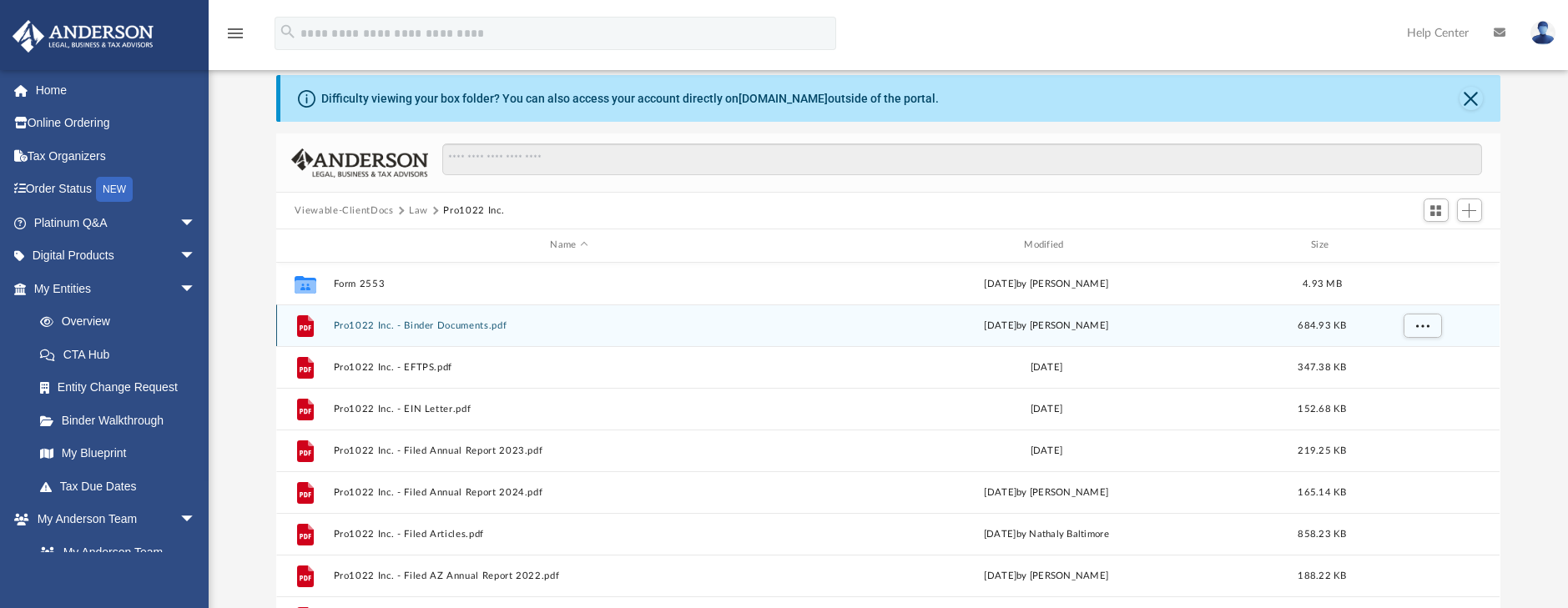
click at [471, 324] on button "Pro1022 Inc. - Binder Documents.pdf" at bounding box center [569, 326] width 471 height 11
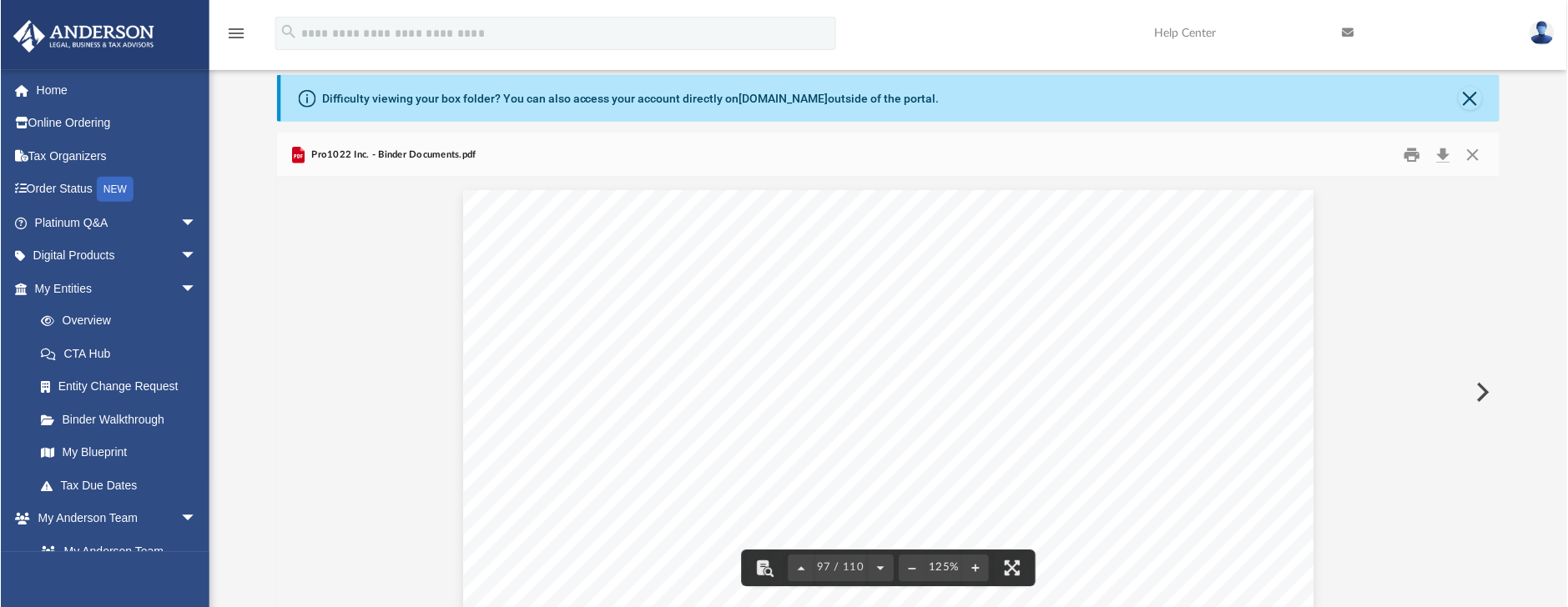
scroll to position [108060, 0]
click at [1411, 150] on button "Print" at bounding box center [1413, 156] width 34 height 26
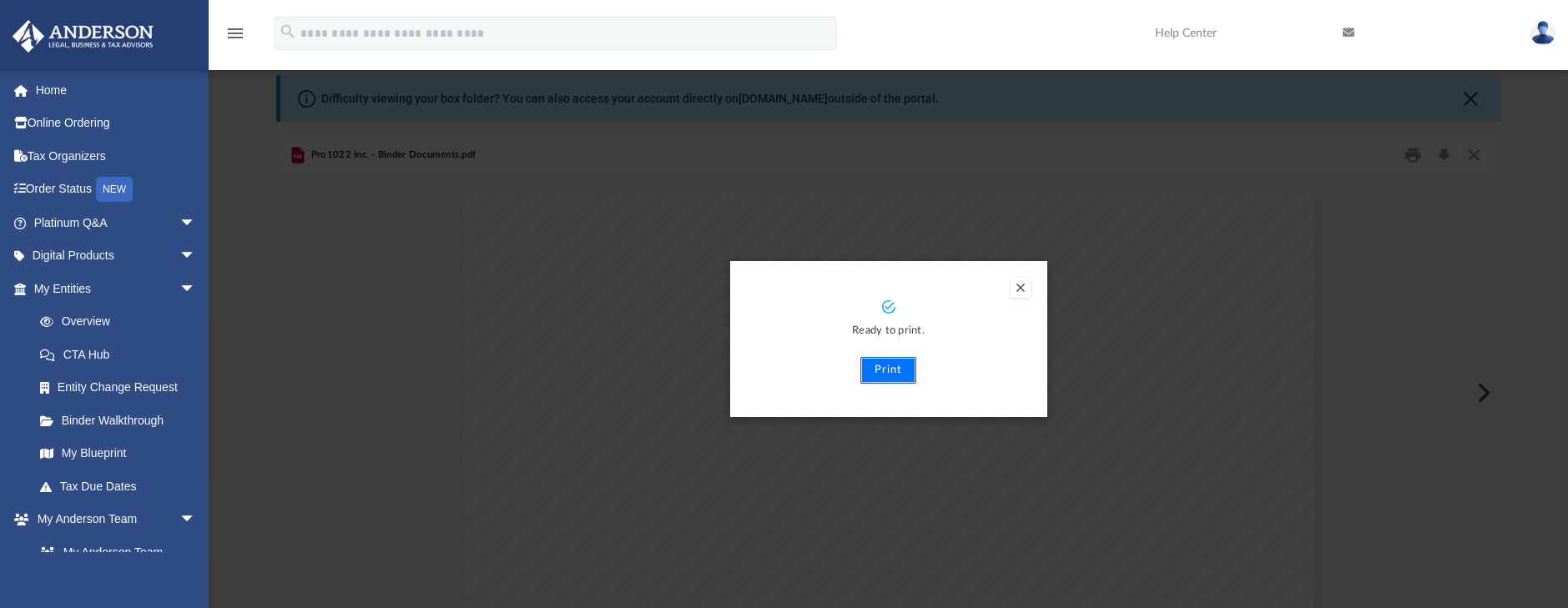
click at [876, 368] on button "Print" at bounding box center [889, 370] width 56 height 27
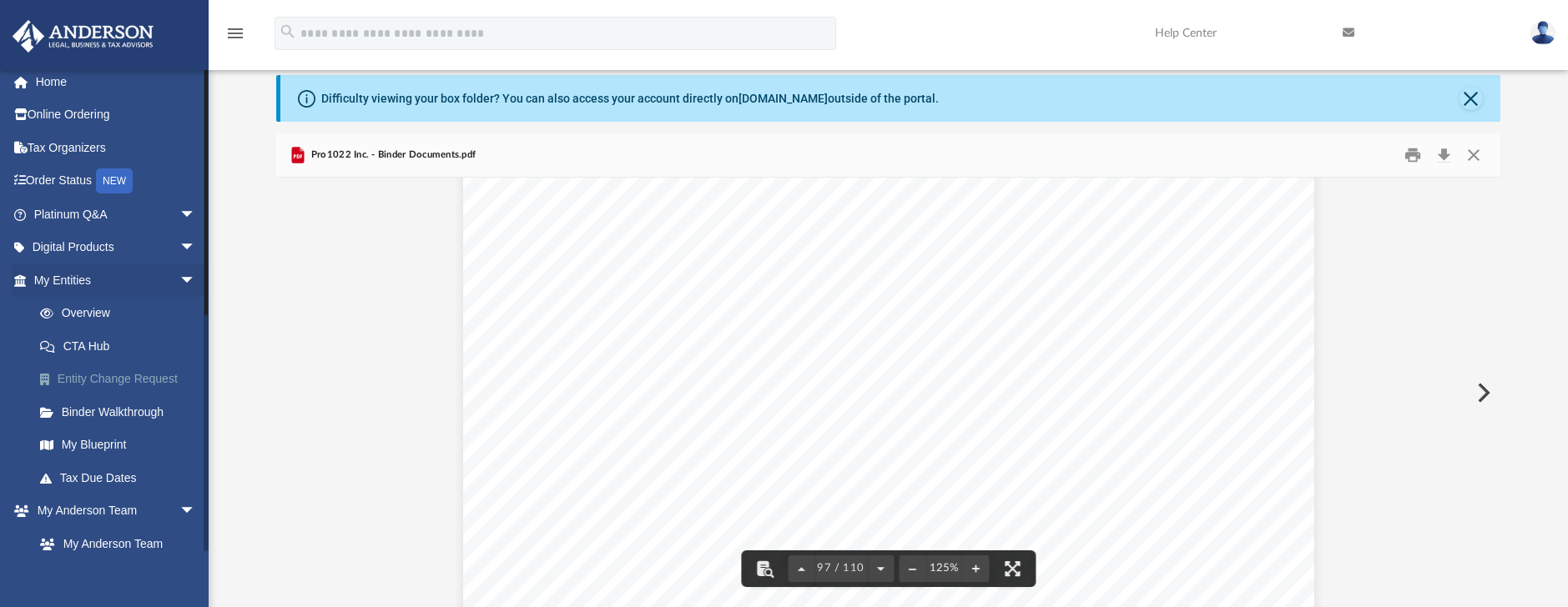
scroll to position [0, 0]
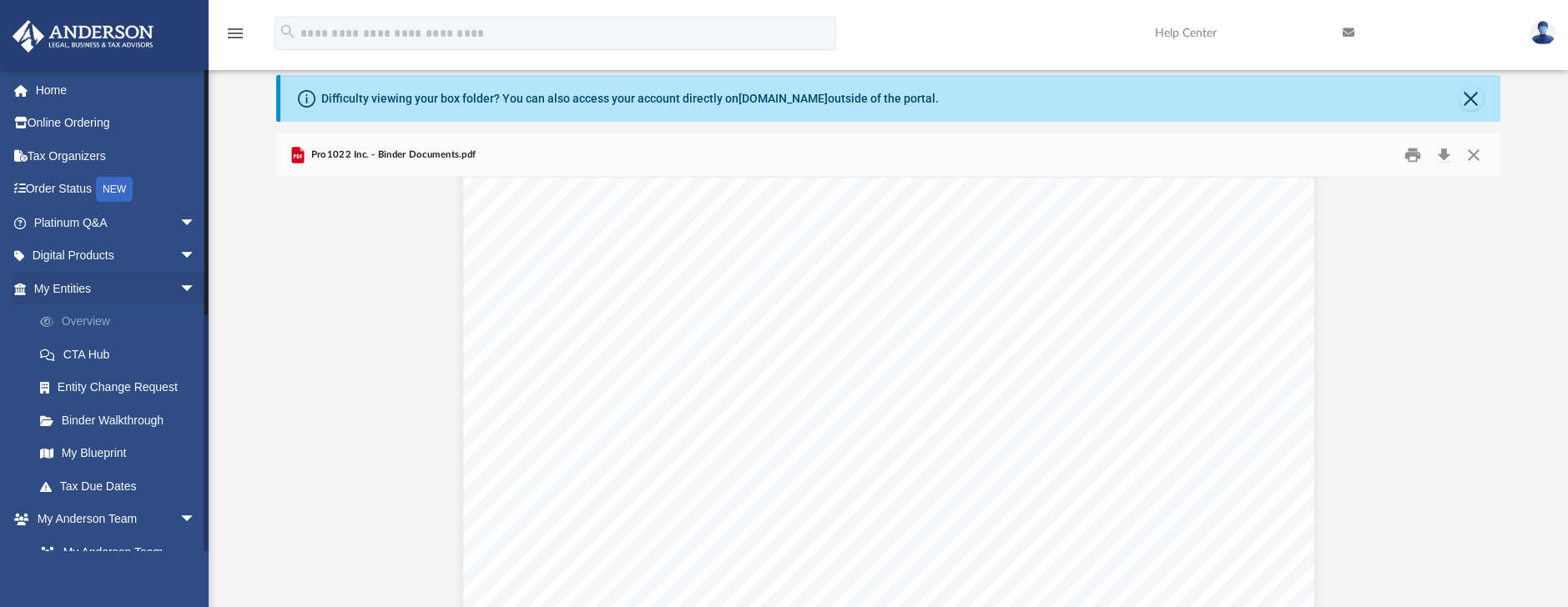
click at [89, 319] on link "Overview" at bounding box center [122, 322] width 198 height 34
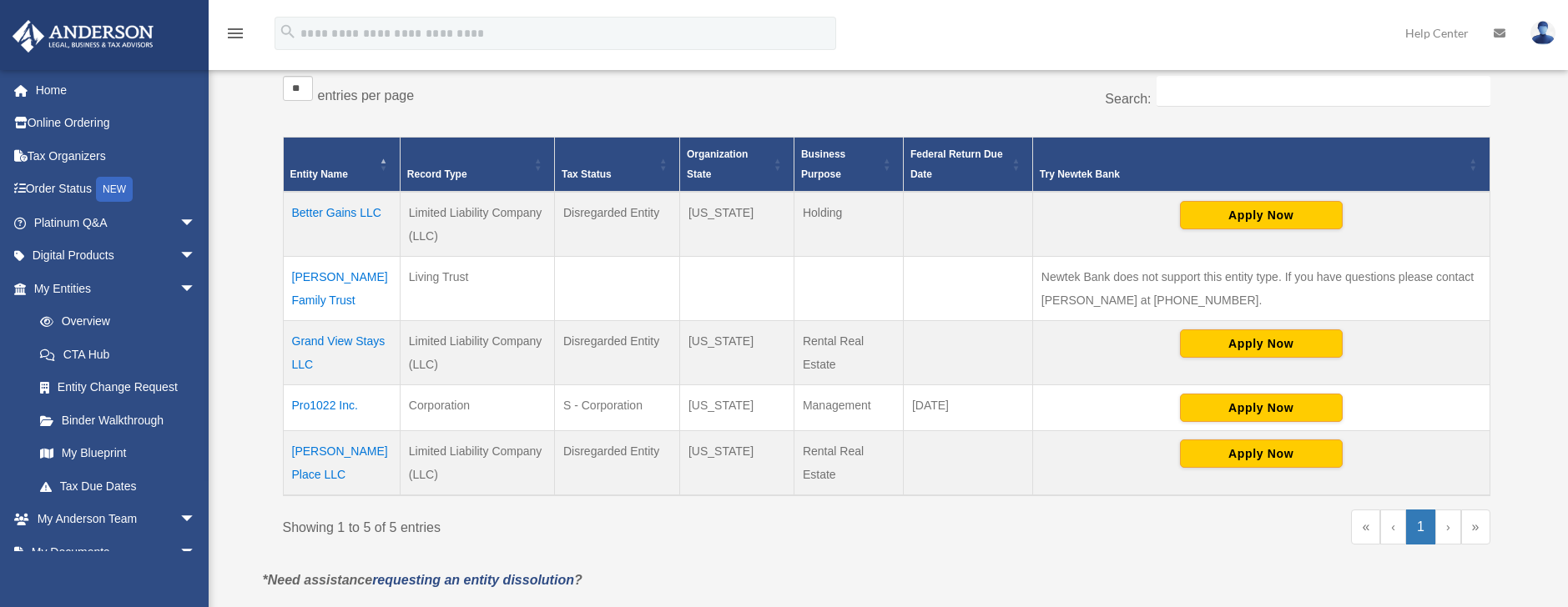
scroll to position [332, 0]
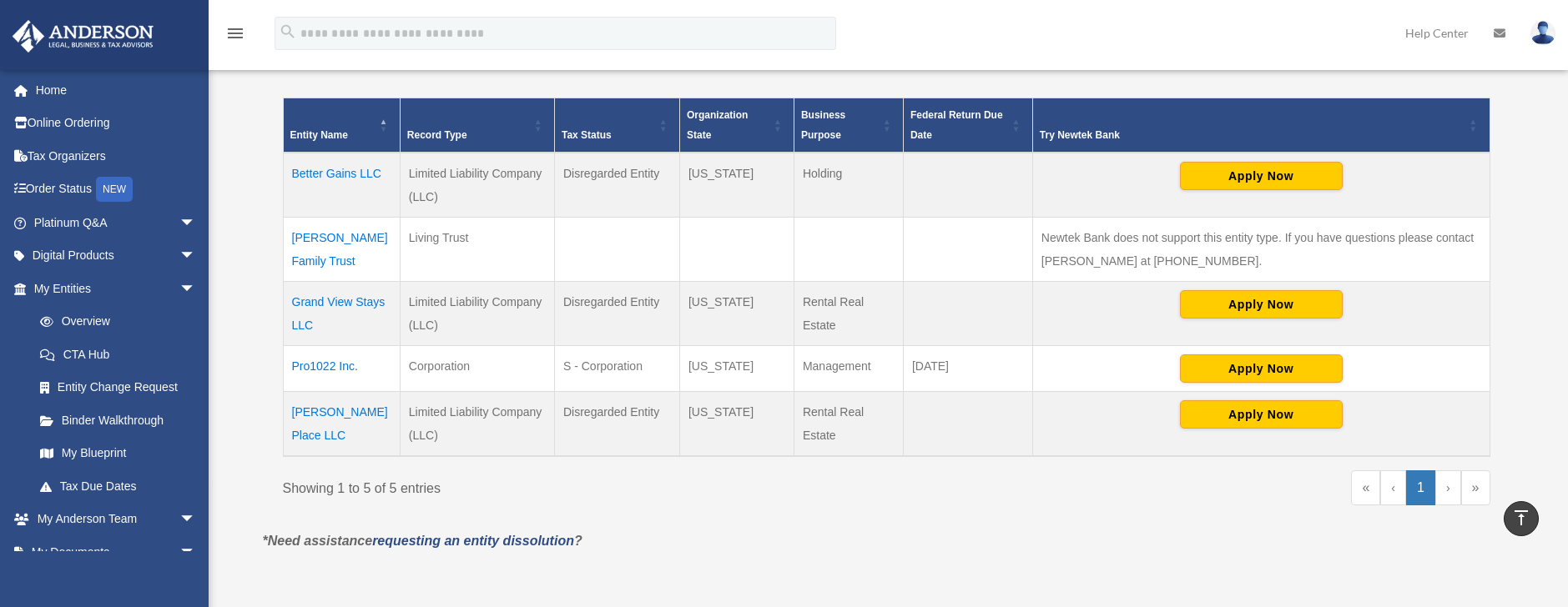
click at [318, 367] on td "Pro1022 Inc." at bounding box center [341, 369] width 117 height 46
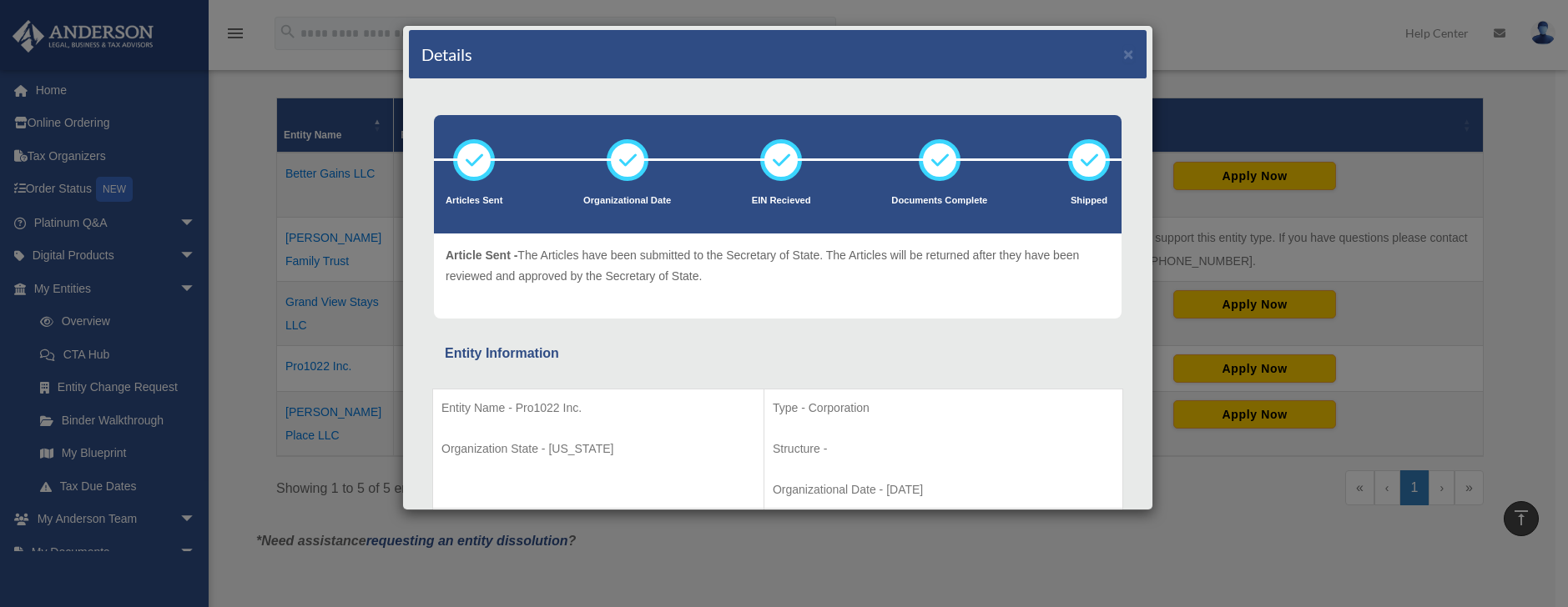
scroll to position [0, 0]
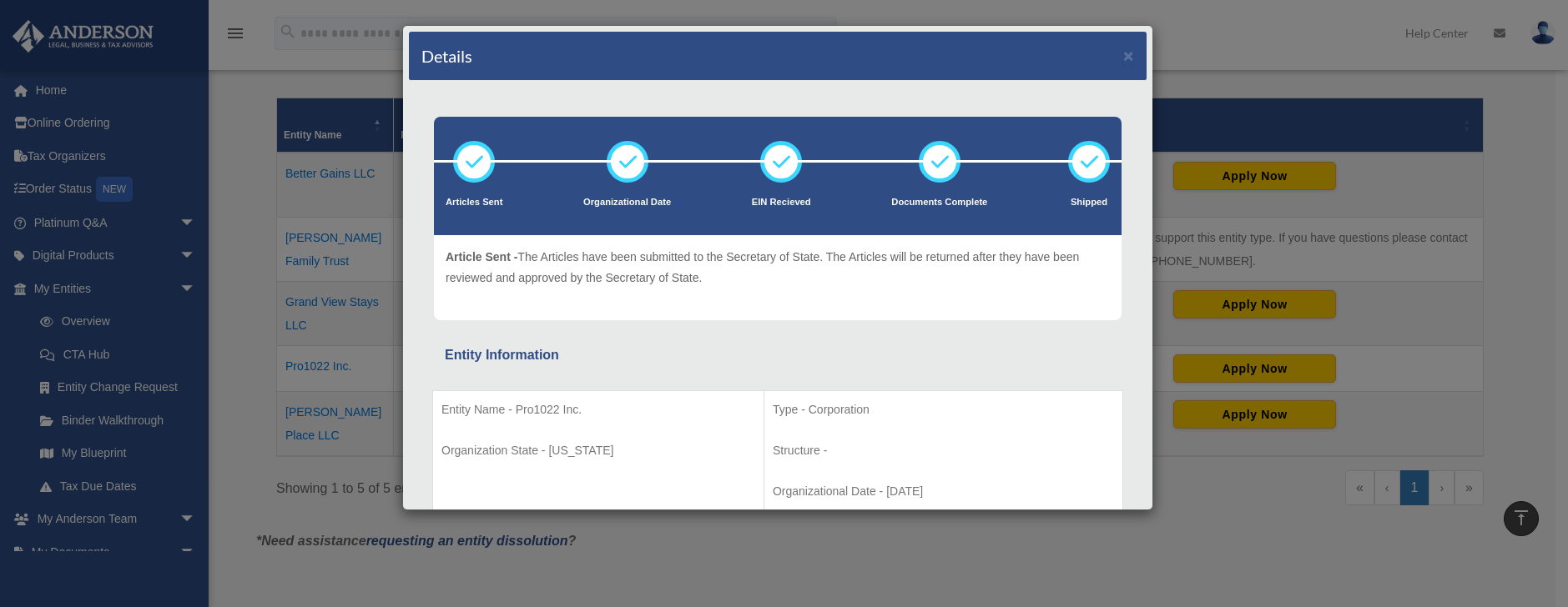
click at [223, 271] on div "Details × Articles Sent Organizational Date" at bounding box center [784, 304] width 1568 height 607
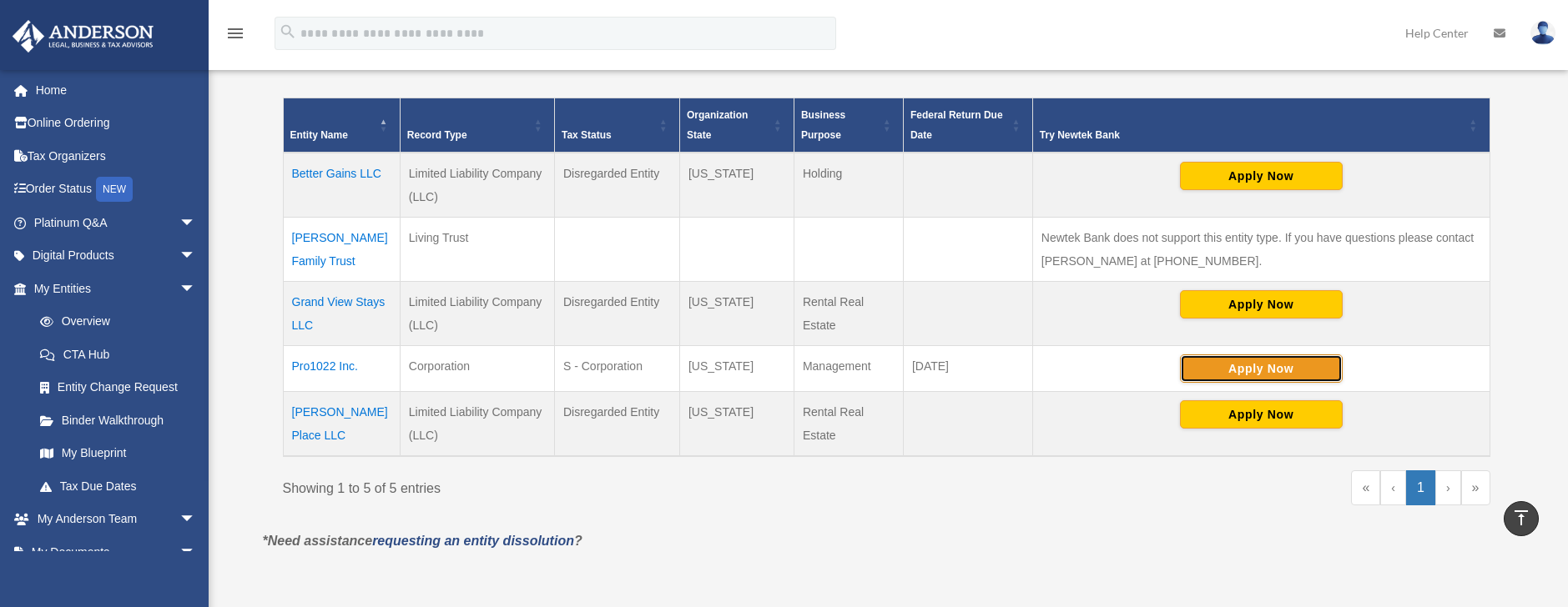
click at [1297, 367] on button "Apply Now" at bounding box center [1262, 368] width 163 height 28
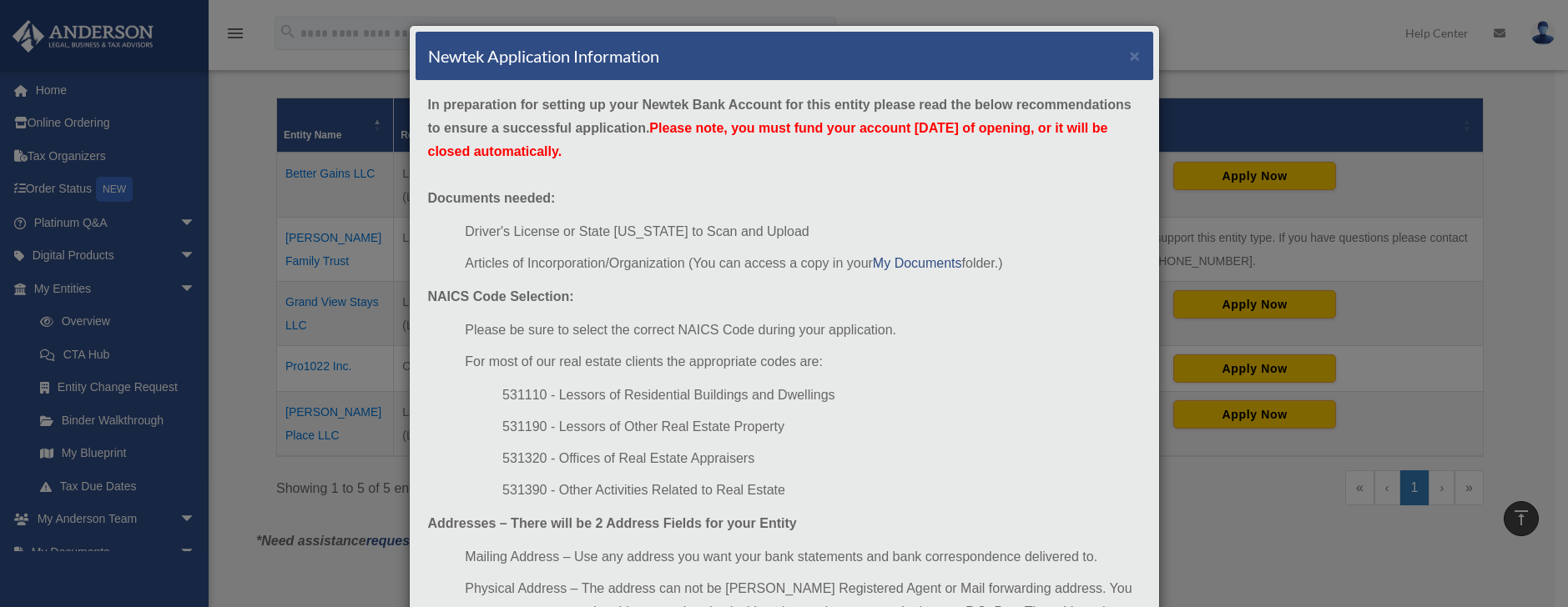
drag, startPoint x: 631, startPoint y: 106, endPoint x: 788, endPoint y: 140, distance: 160.6
click at [788, 140] on div "In preparation for setting up your Newtek Bank Account for this entity please r…" at bounding box center [784, 407] width 737 height 653
click at [713, 160] on div "In preparation for setting up your Newtek Bank Account for this entity please r…" at bounding box center [784, 407] width 737 height 653
click at [647, 204] on div "In preparation for setting up your Newtek Bank Account for this entity please r…" at bounding box center [784, 407] width 737 height 653
drag, startPoint x: 423, startPoint y: 129, endPoint x: 634, endPoint y: 129, distance: 211.0
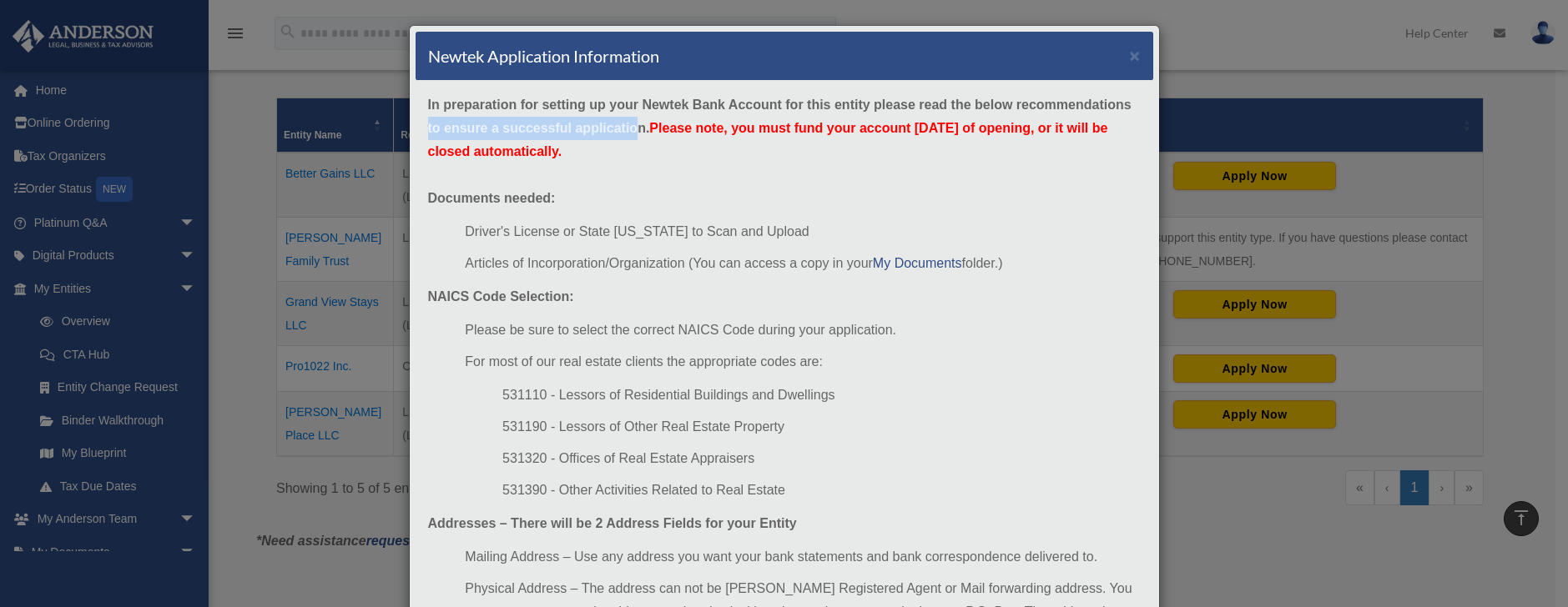
click at [634, 129] on strong "In preparation for setting up your Newtek Bank Account for this entity please r…" at bounding box center [779, 127] width 704 height 61
click at [635, 129] on strong "In preparation for setting up your Newtek Bank Account for this entity please r…" at bounding box center [779, 127] width 704 height 61
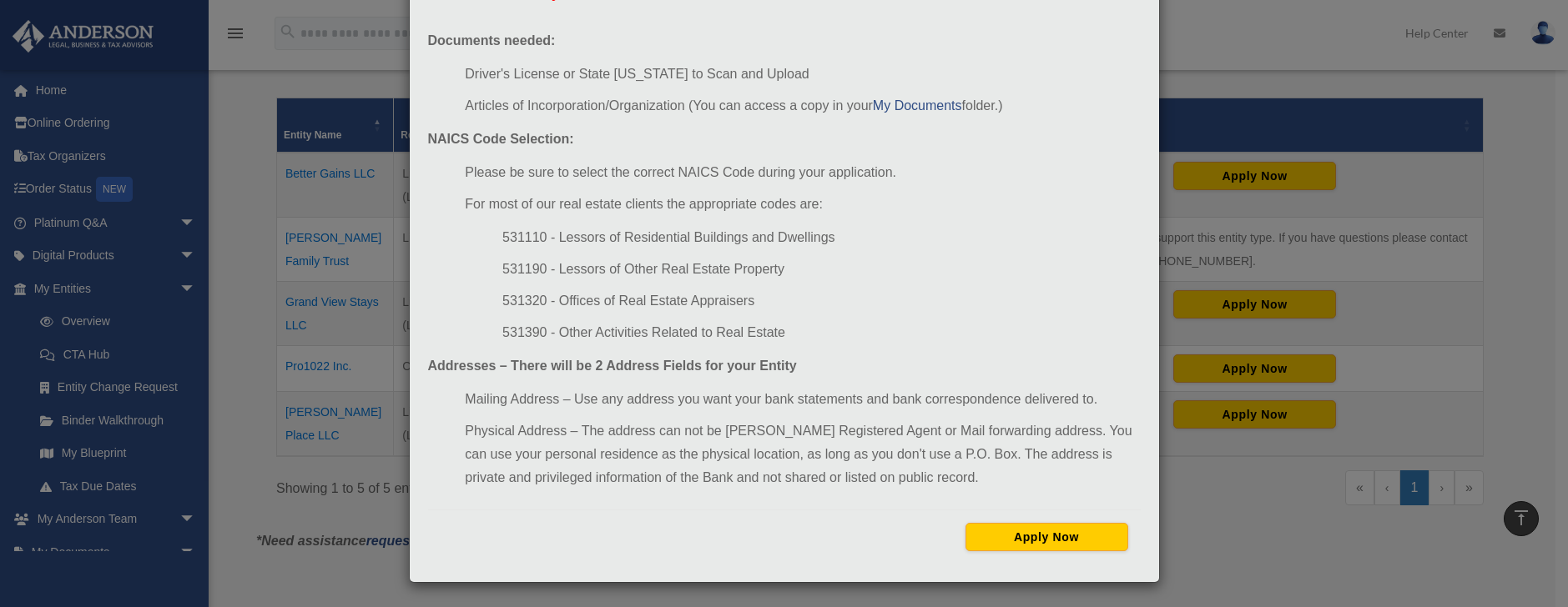
scroll to position [159, 0]
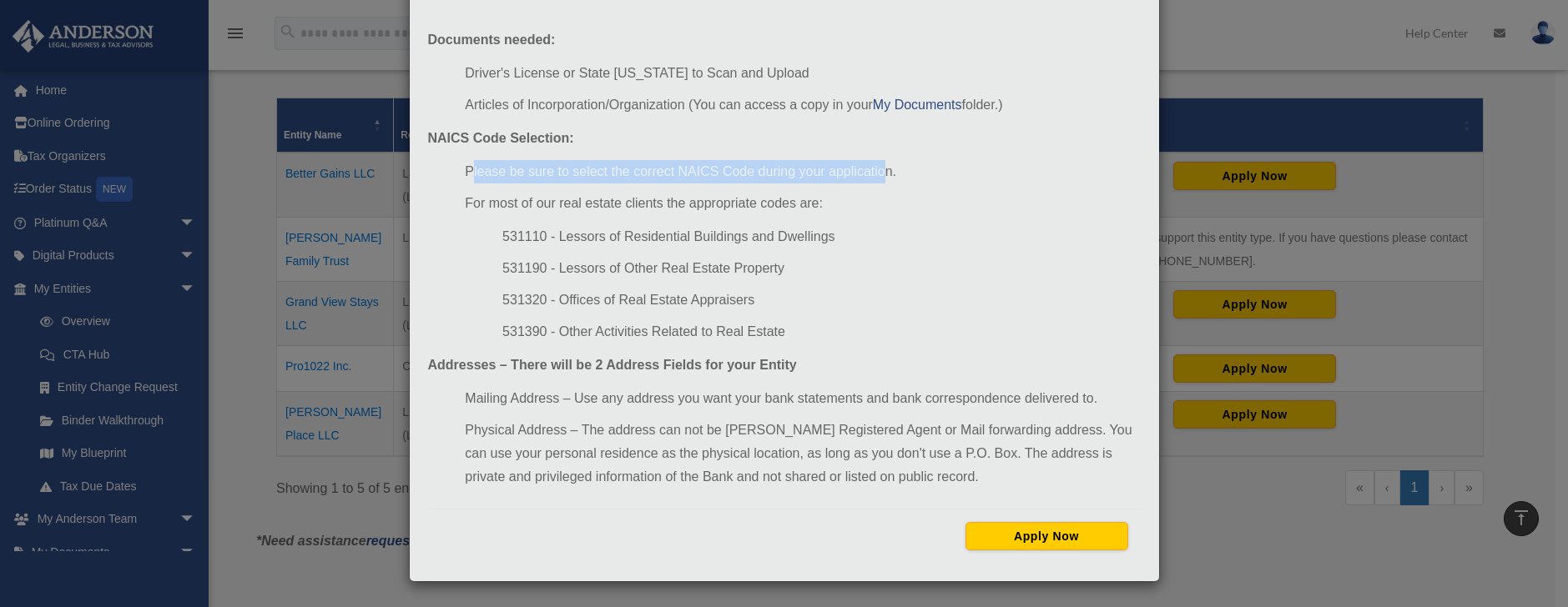
drag, startPoint x: 464, startPoint y: 172, endPoint x: 881, endPoint y: 171, distance: 417.0
click at [881, 171] on li "Please be sure to select the correct NAICS Code during your application." at bounding box center [802, 171] width 675 height 23
drag, startPoint x: 831, startPoint y: 176, endPoint x: 798, endPoint y: 184, distance: 34.0
click at [831, 177] on li "Please be sure to select the correct NAICS Code during your application." at bounding box center [802, 171] width 675 height 23
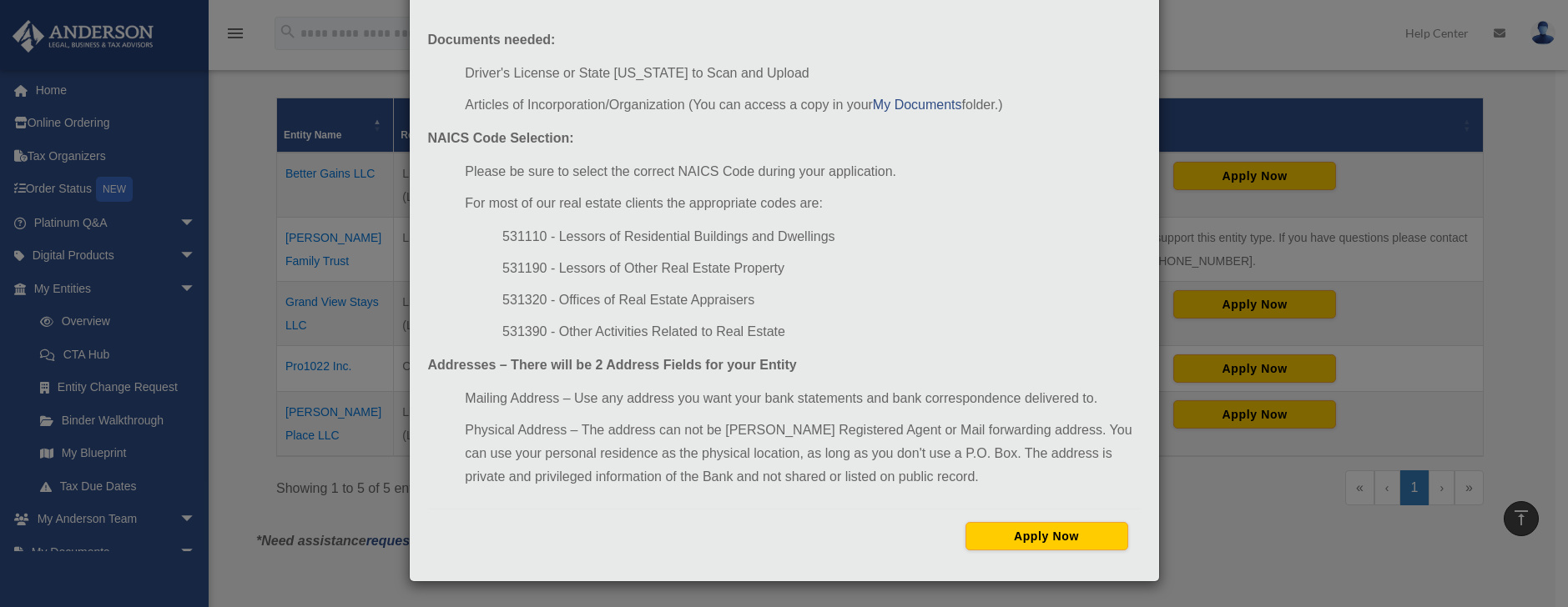
click at [540, 205] on li "For most of our real estate clients the appropriate codes are:" at bounding box center [802, 203] width 675 height 23
drag, startPoint x: 449, startPoint y: 206, endPoint x: 788, endPoint y: 206, distance: 339.0
click at [785, 206] on ul "Please be sure to select the correct NAICS Code during your application. For mo…" at bounding box center [784, 251] width 713 height 183
click at [808, 200] on li "For most of our real estate clients the appropriate codes are:" at bounding box center [802, 203] width 675 height 23
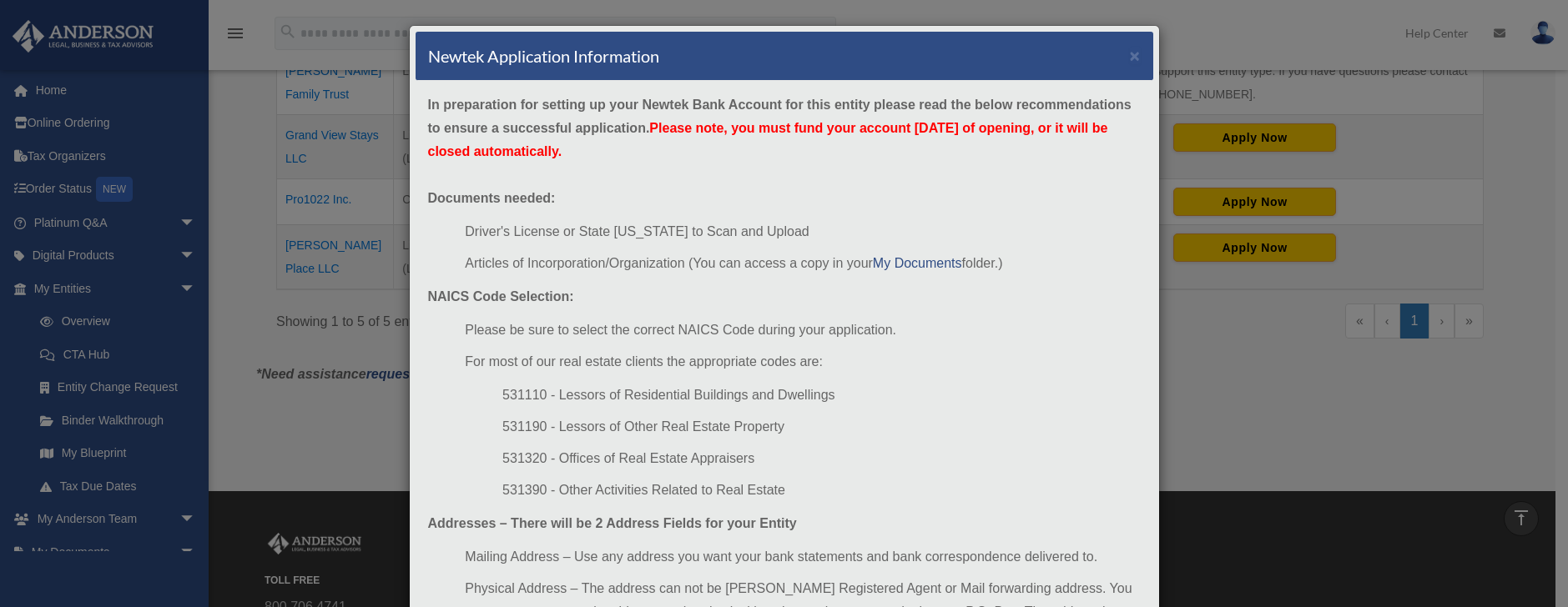
scroll to position [416, 0]
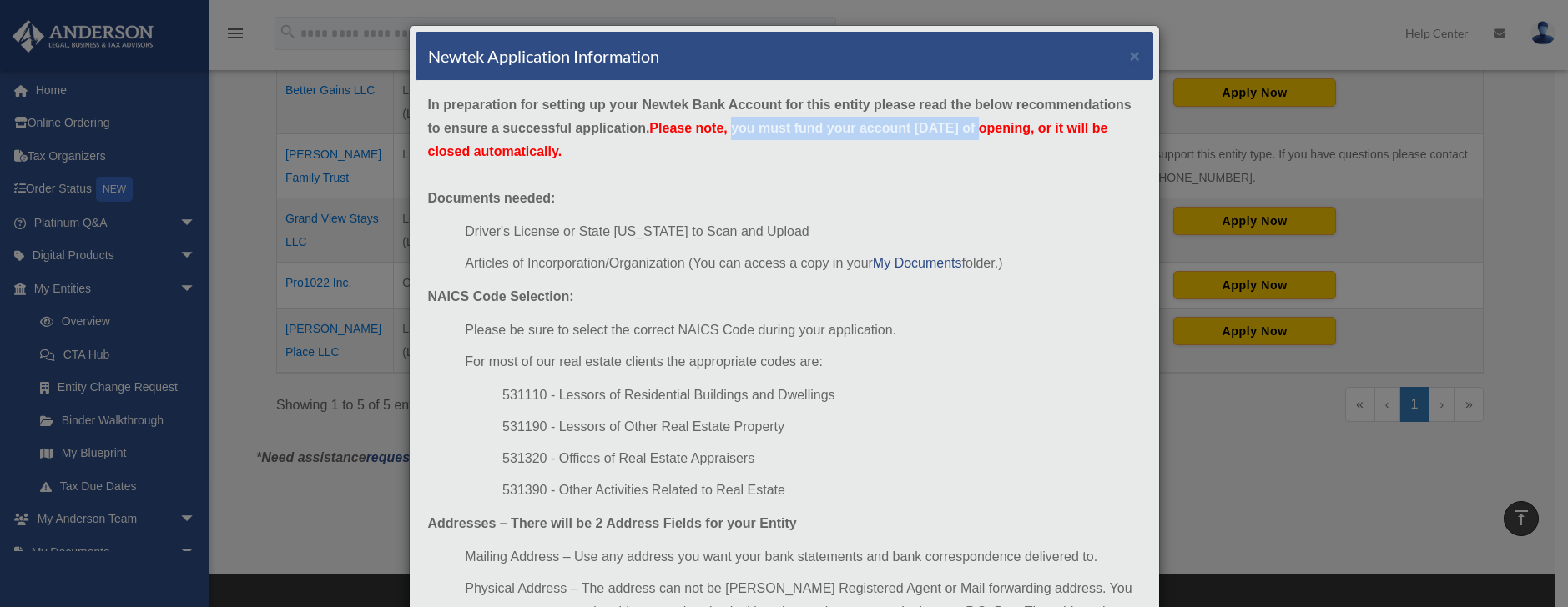
drag, startPoint x: 727, startPoint y: 129, endPoint x: 1036, endPoint y: 135, distance: 309.1
click at [1025, 135] on div "In preparation for setting up your Newtek Bank Account for this entity please r…" at bounding box center [784, 407] width 737 height 653
click at [818, 148] on div "In preparation for setting up your Newtek Bank Account for this entity please r…" at bounding box center [784, 407] width 737 height 653
click at [299, 93] on div "Newtek Application Information × In preparation for setting up your Newtek Bank…" at bounding box center [784, 304] width 1568 height 607
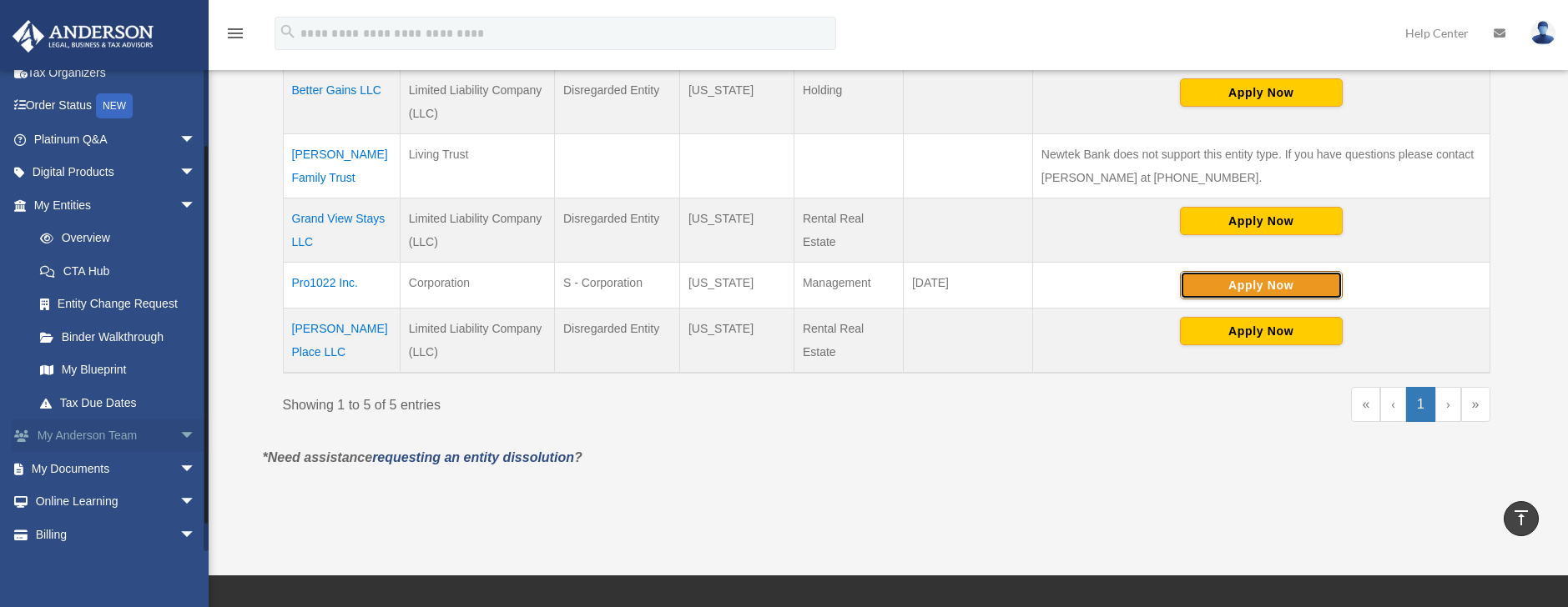
scroll to position [120, 0]
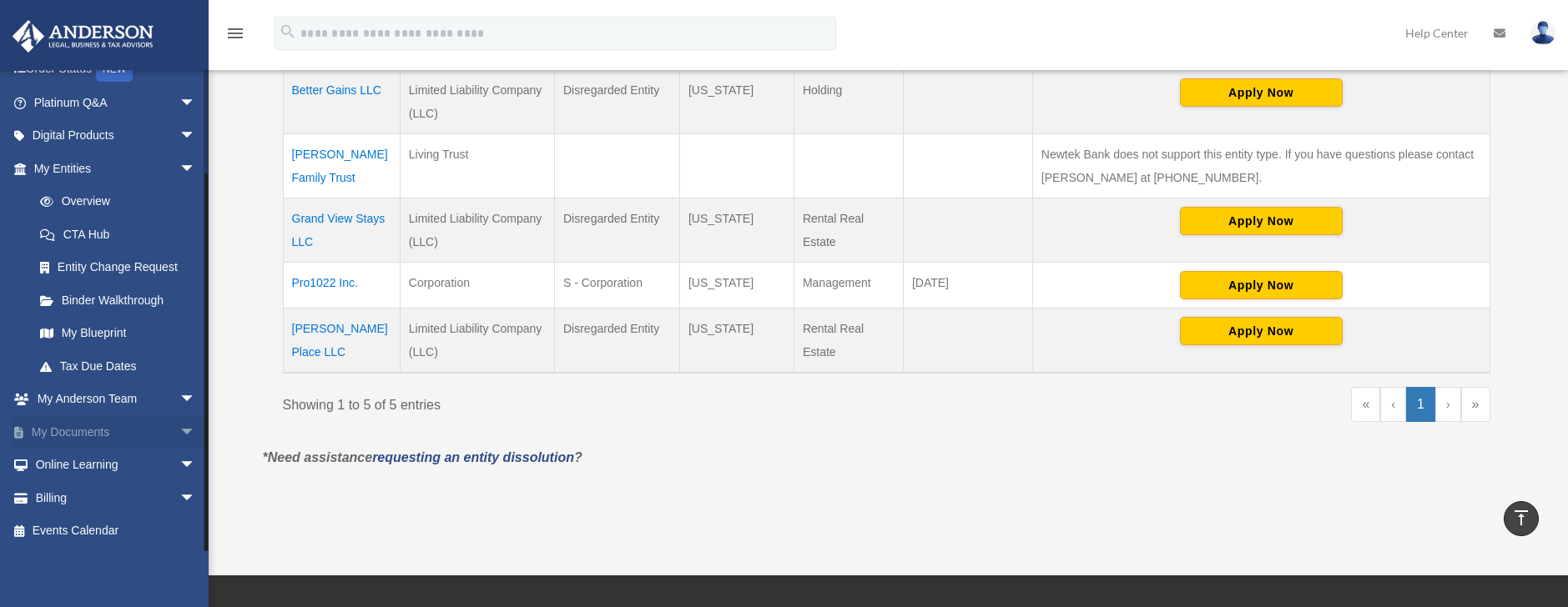
click at [179, 437] on span "arrow_drop_down" at bounding box center [196, 432] width 34 height 35
click at [74, 468] on link "Box" at bounding box center [122, 465] width 198 height 34
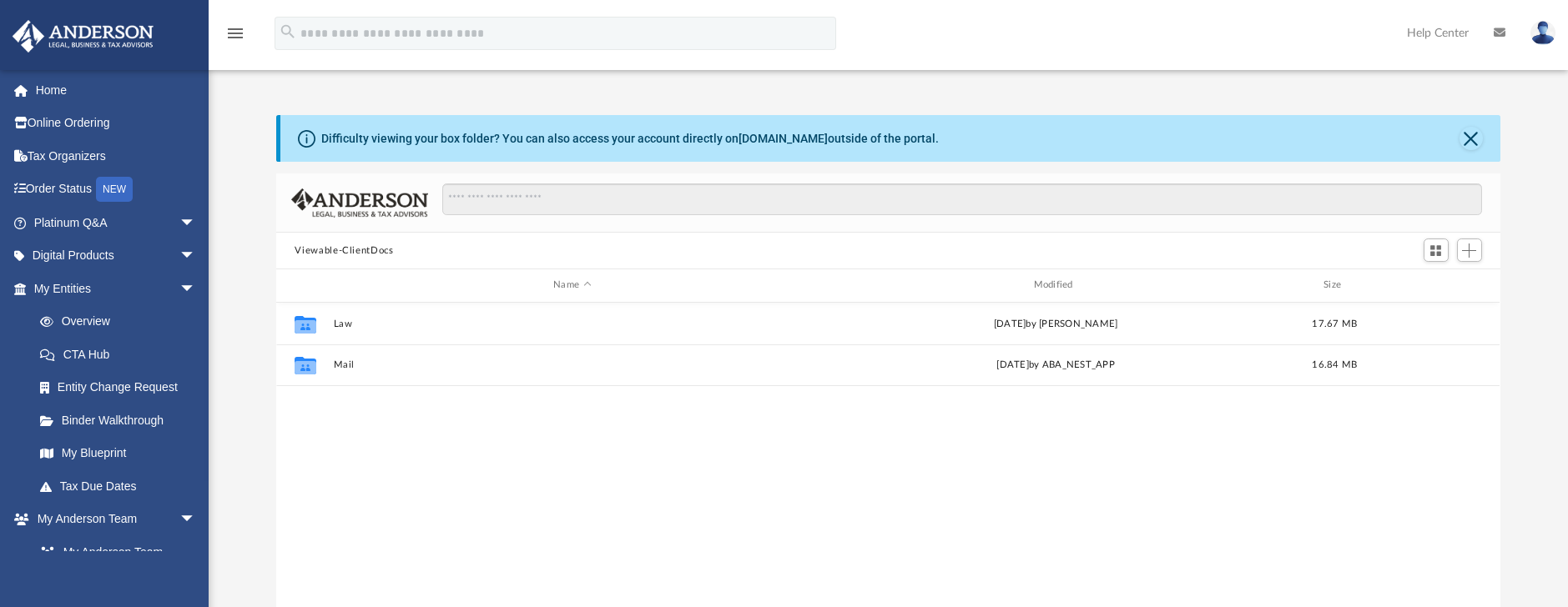
scroll to position [367, 1211]
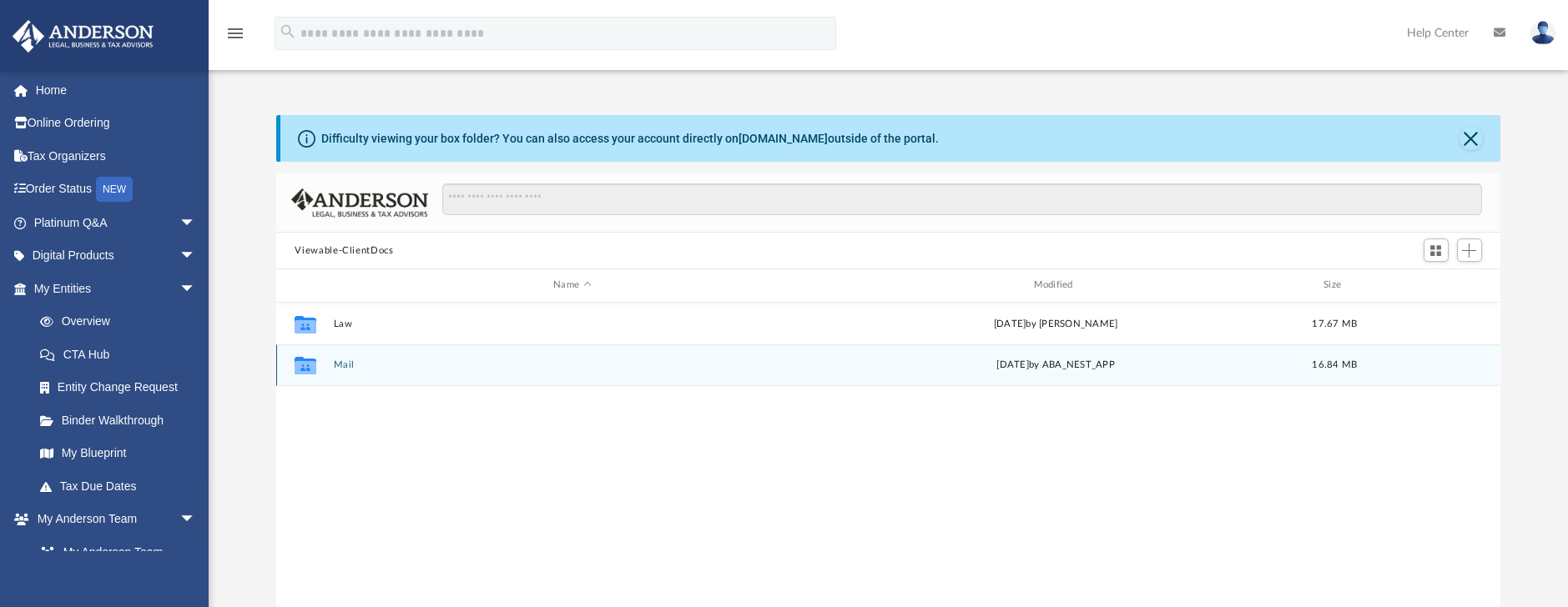
click at [341, 362] on button "Mail" at bounding box center [572, 365] width 477 height 11
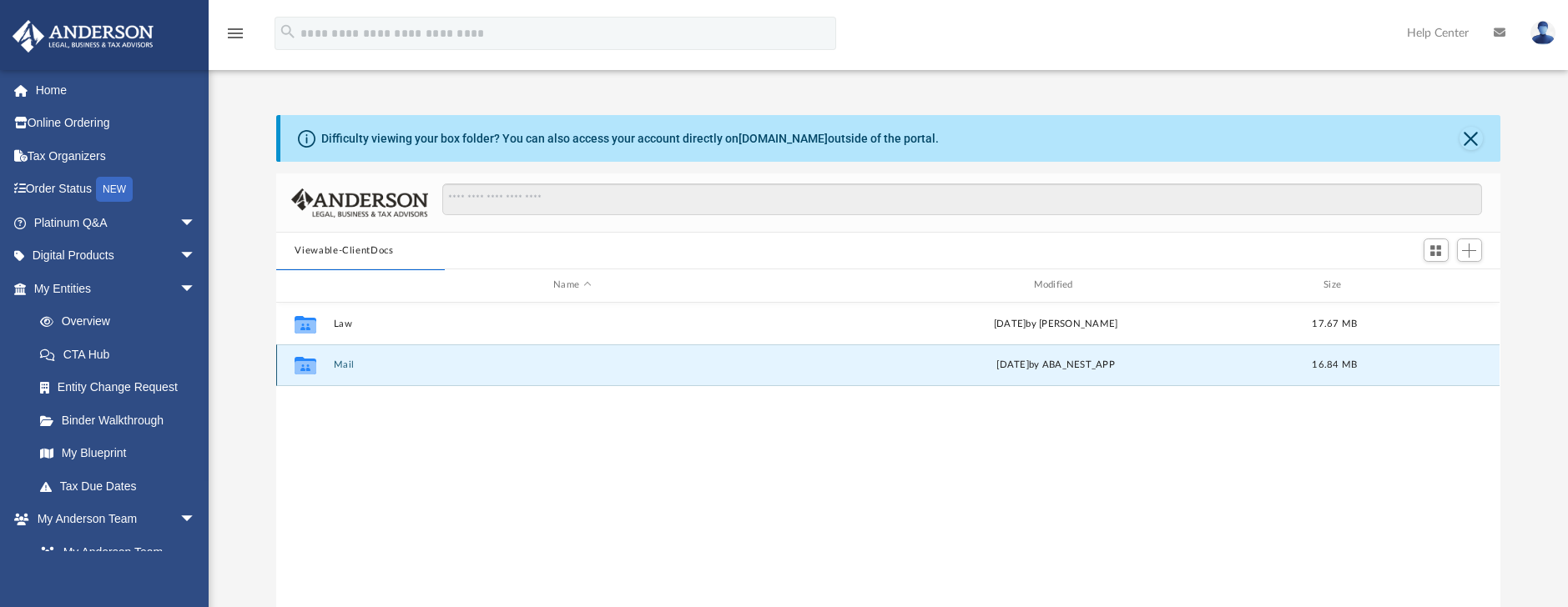
click at [348, 362] on button "Mail" at bounding box center [572, 365] width 477 height 11
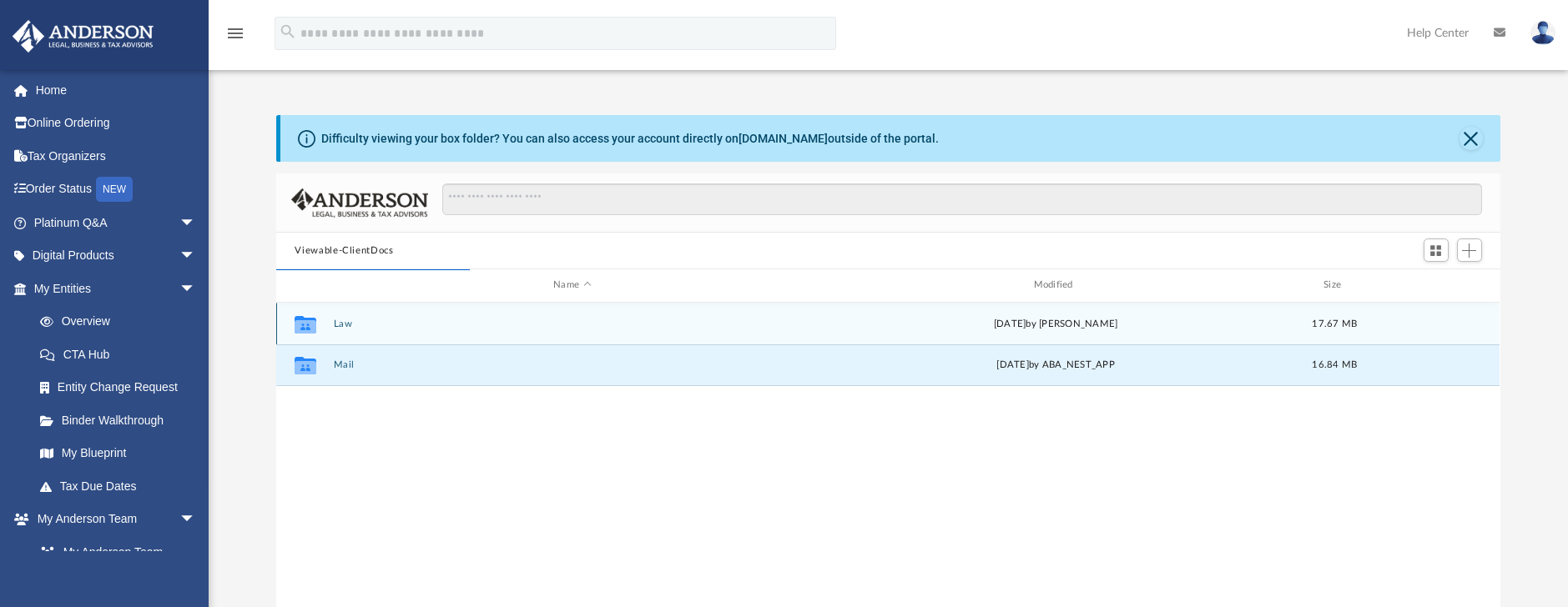
click at [343, 321] on button "Law" at bounding box center [572, 324] width 477 height 11
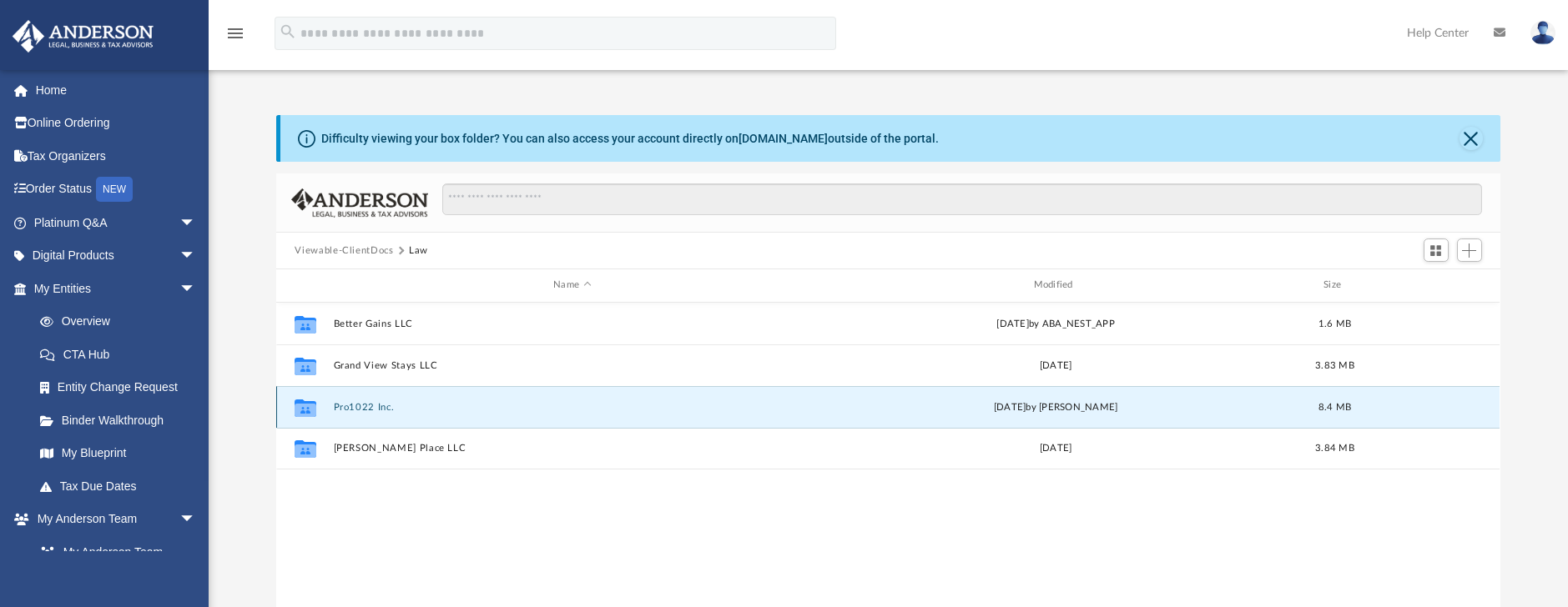
click at [353, 406] on button "Pro1022 Inc." at bounding box center [572, 407] width 477 height 11
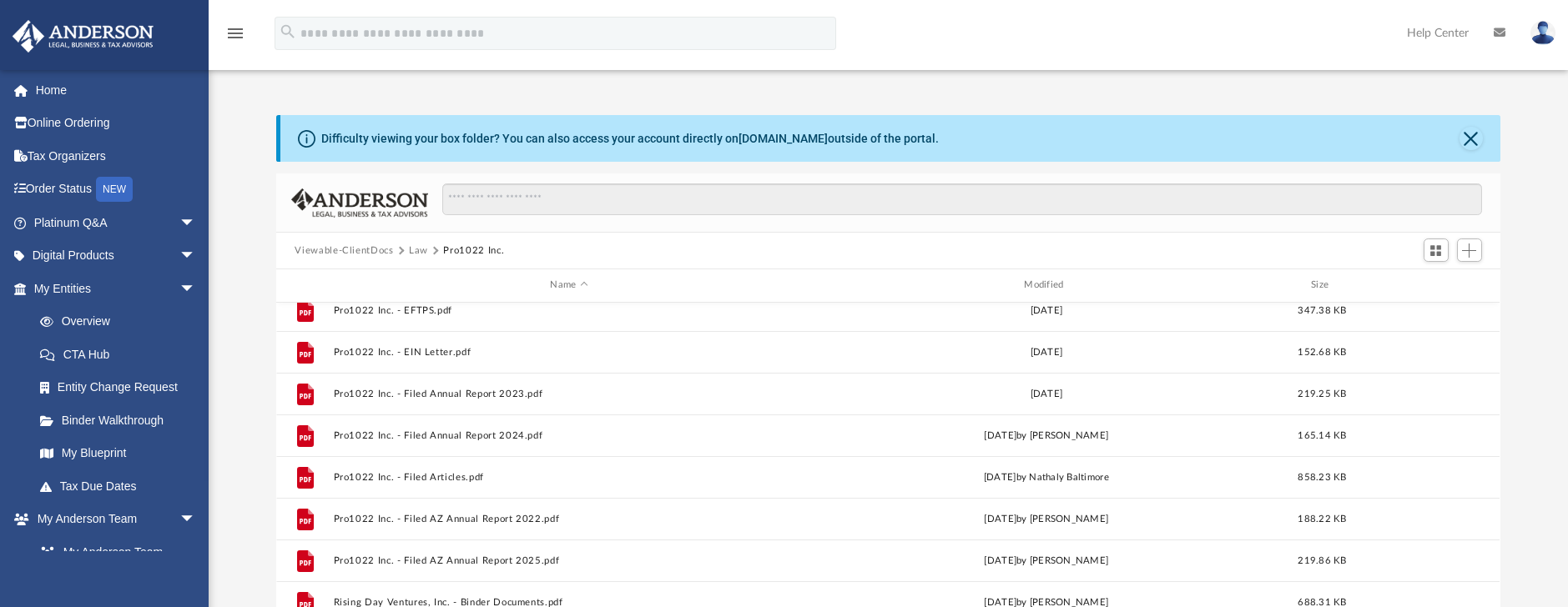
scroll to position [113, 0]
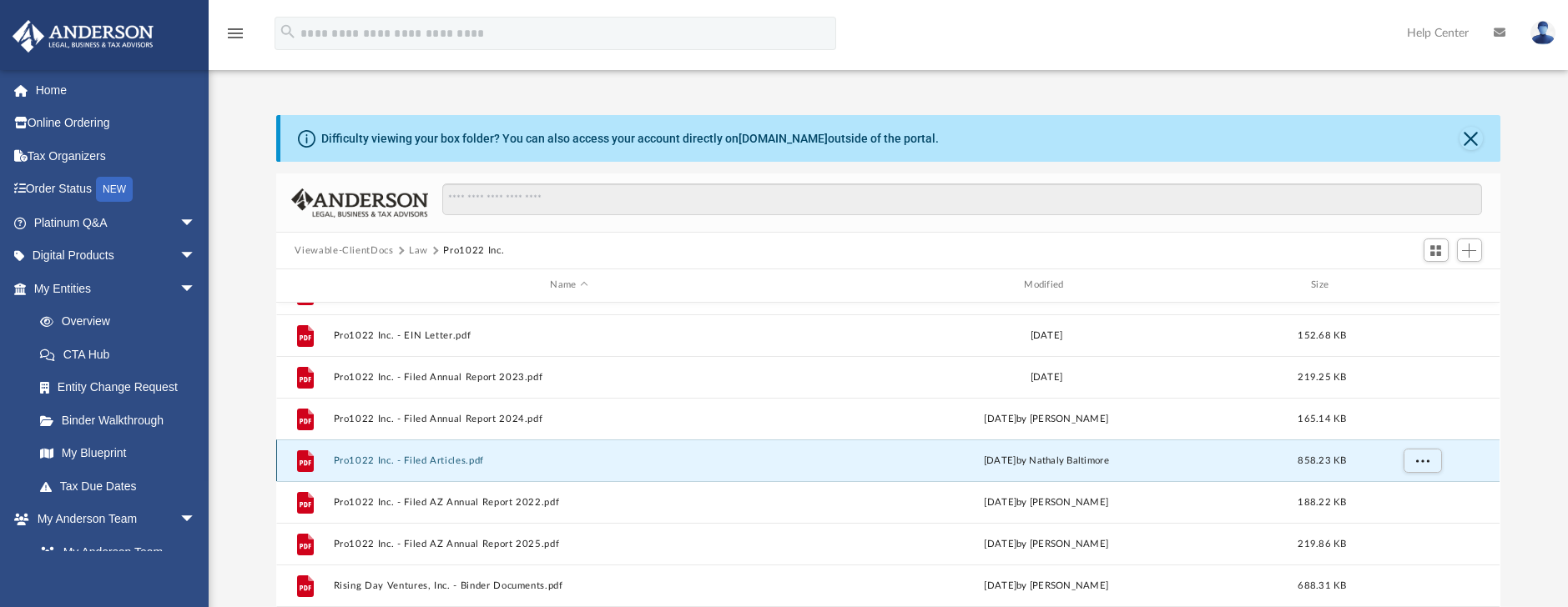
click at [431, 459] on button "Pro1022 Inc. - Filed Articles.pdf" at bounding box center [569, 461] width 471 height 11
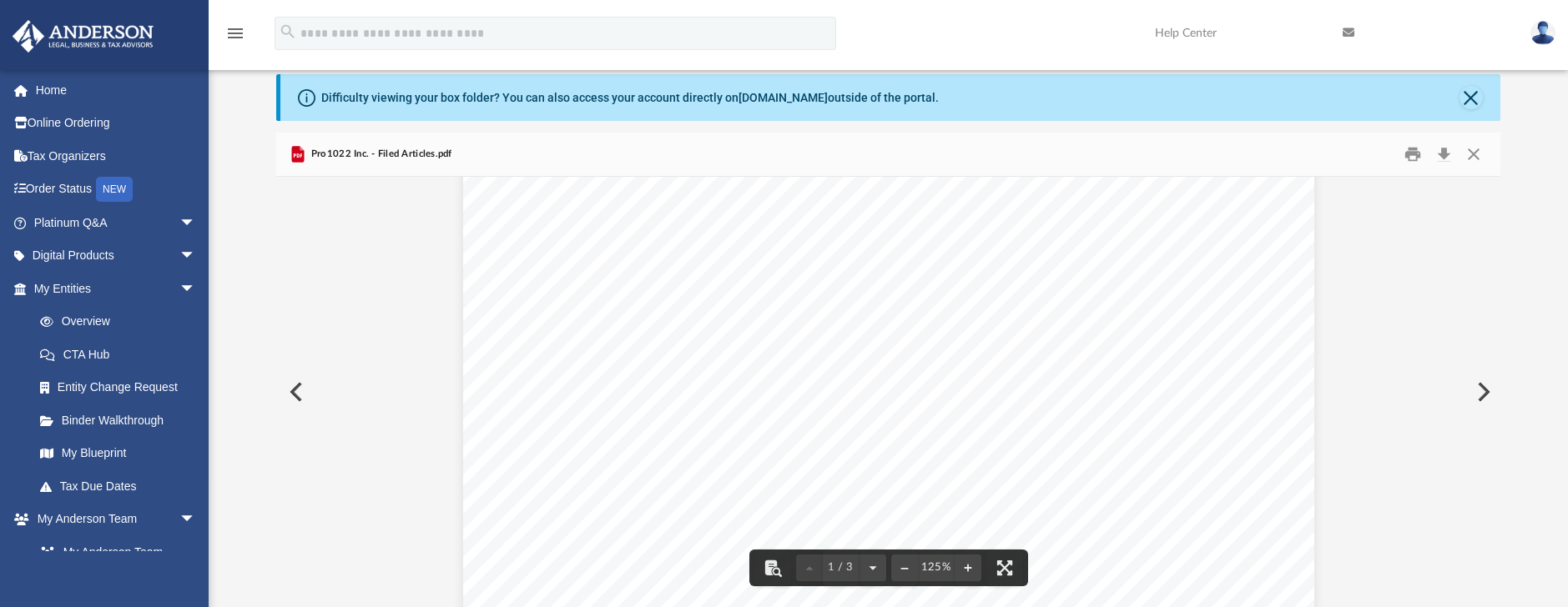
scroll to position [416, 0]
click at [52, 88] on link "Home" at bounding box center [117, 91] width 209 height 34
